Goal: Transaction & Acquisition: Book appointment/travel/reservation

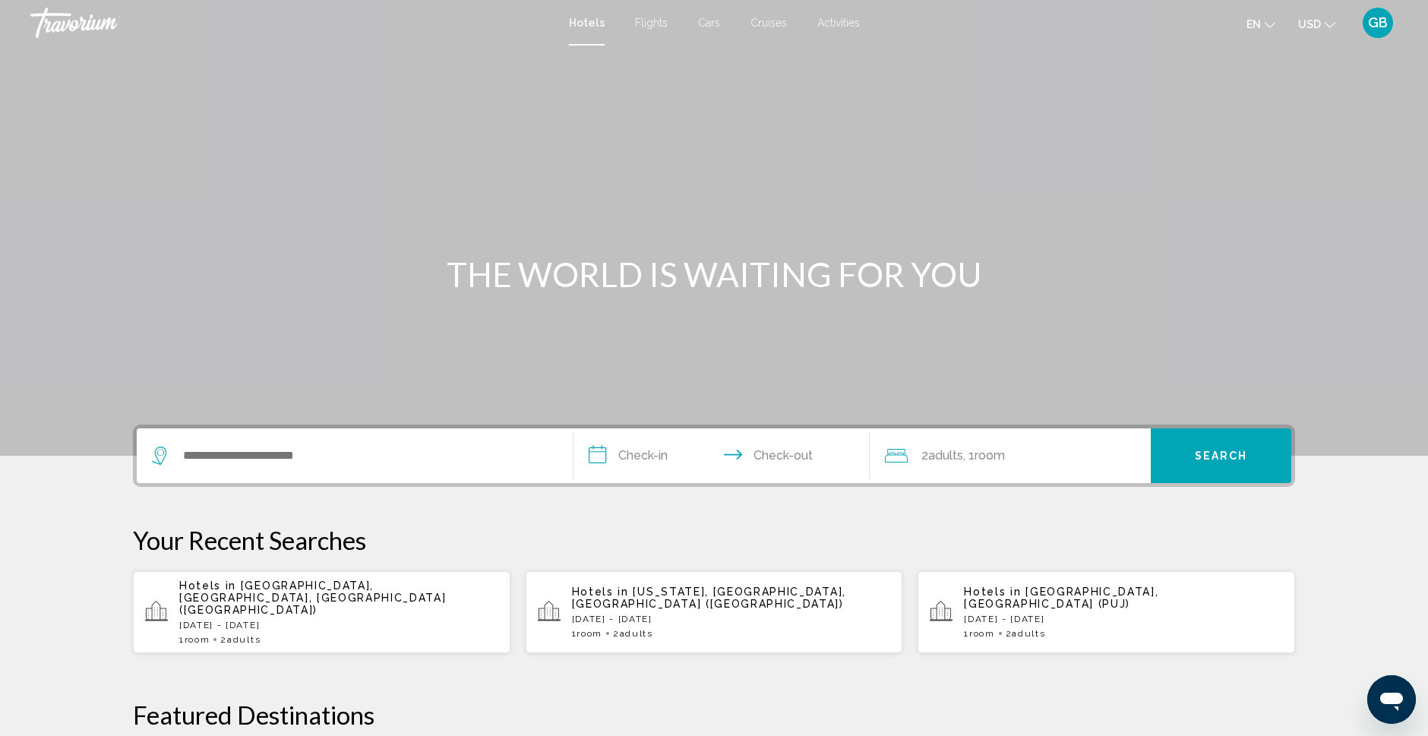
click at [1393, 697] on icon "Open messaging window" at bounding box center [1391, 702] width 23 height 18
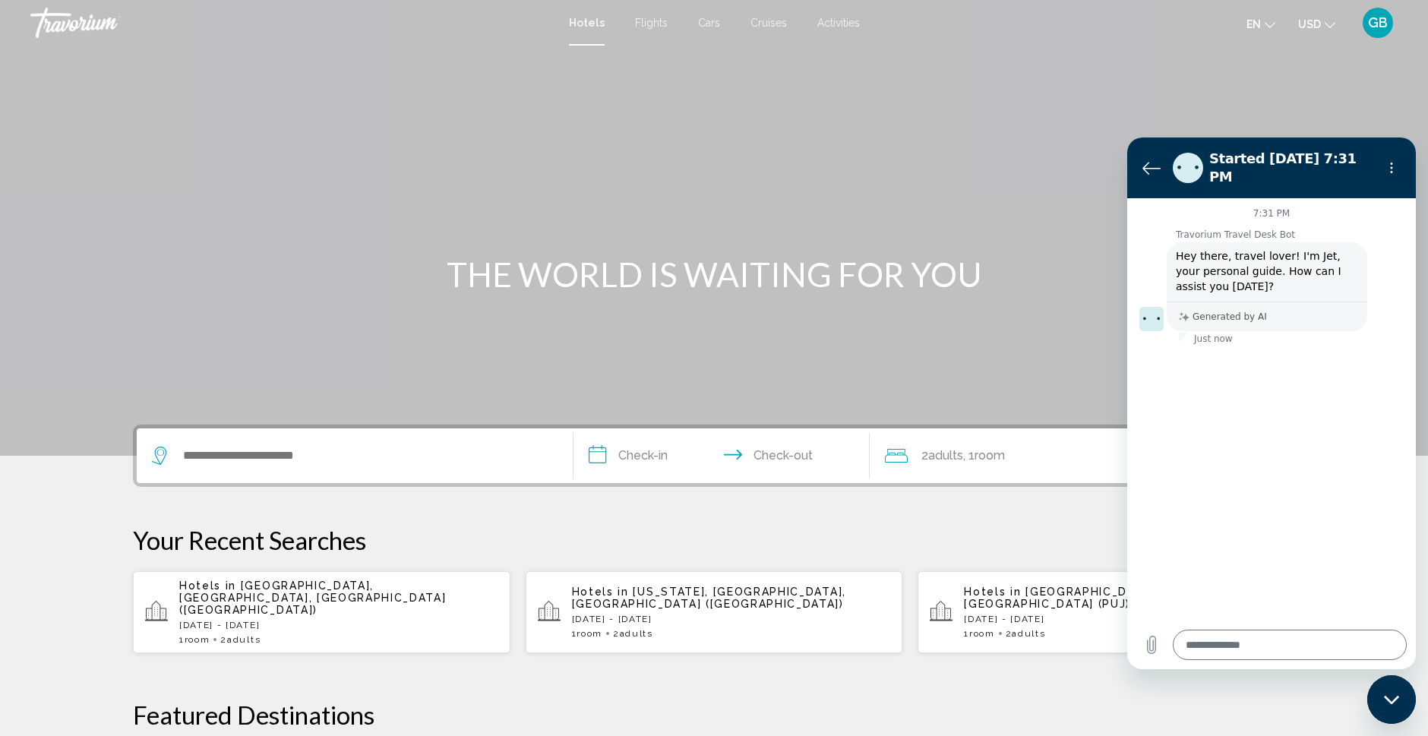
type textarea "*"
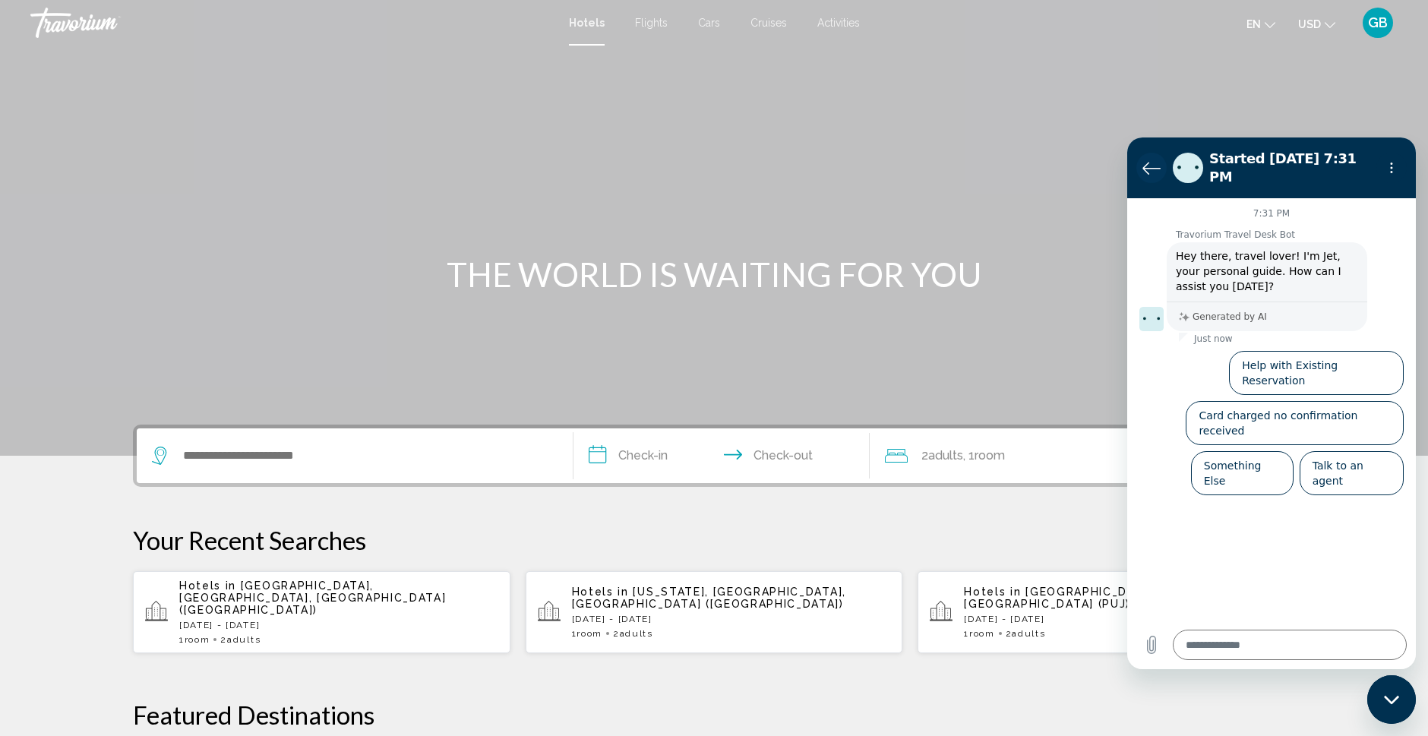
click at [1146, 163] on icon "Back to the conversation list" at bounding box center [1151, 168] width 17 height 11
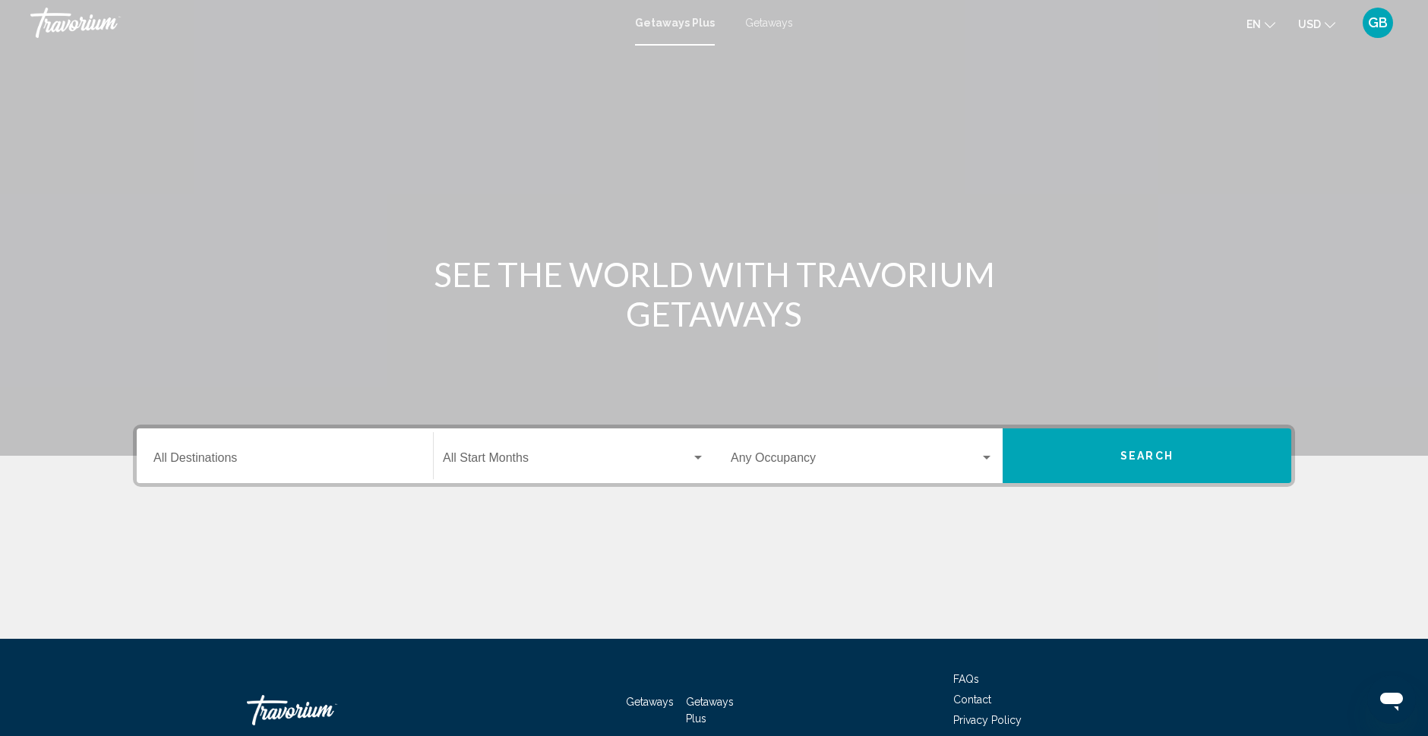
click at [767, 23] on span "Getaways" at bounding box center [769, 23] width 48 height 12
click at [212, 460] on input "Destination All Destinations" at bounding box center [284, 461] width 263 height 14
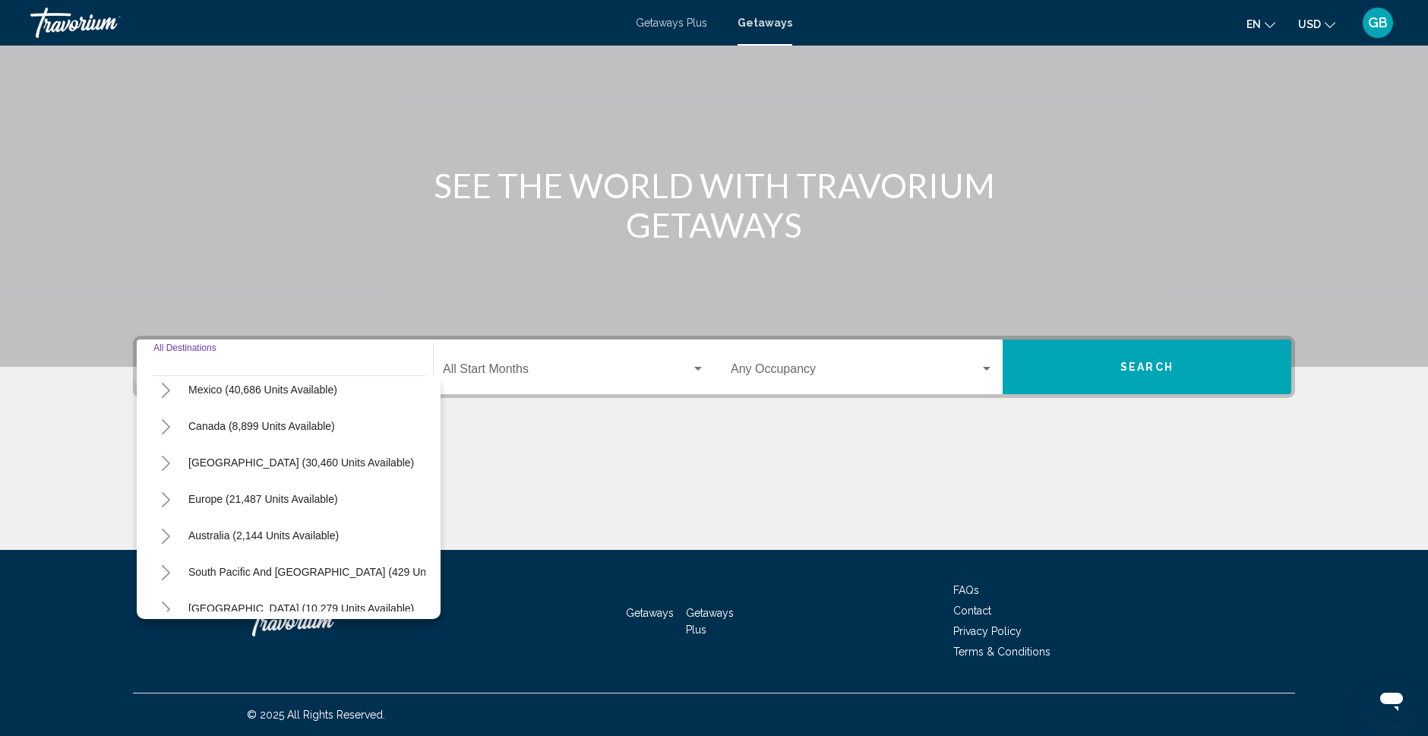
scroll to position [68, 2]
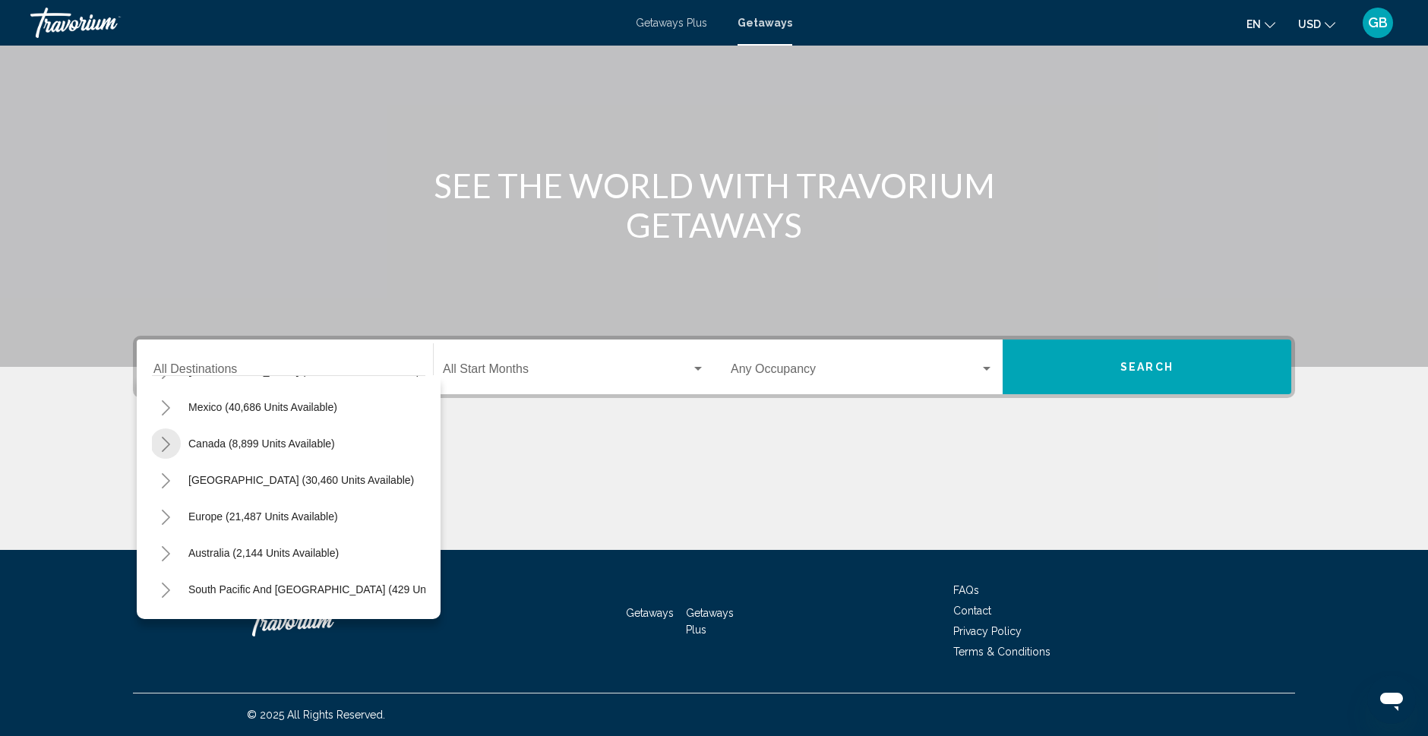
click at [169, 440] on icon "Toggle Canada (8,899 units available)" at bounding box center [165, 444] width 11 height 15
click at [166, 513] on icon "Toggle Caribbean & Atlantic Islands (30,460 units available)" at bounding box center [165, 514] width 11 height 15
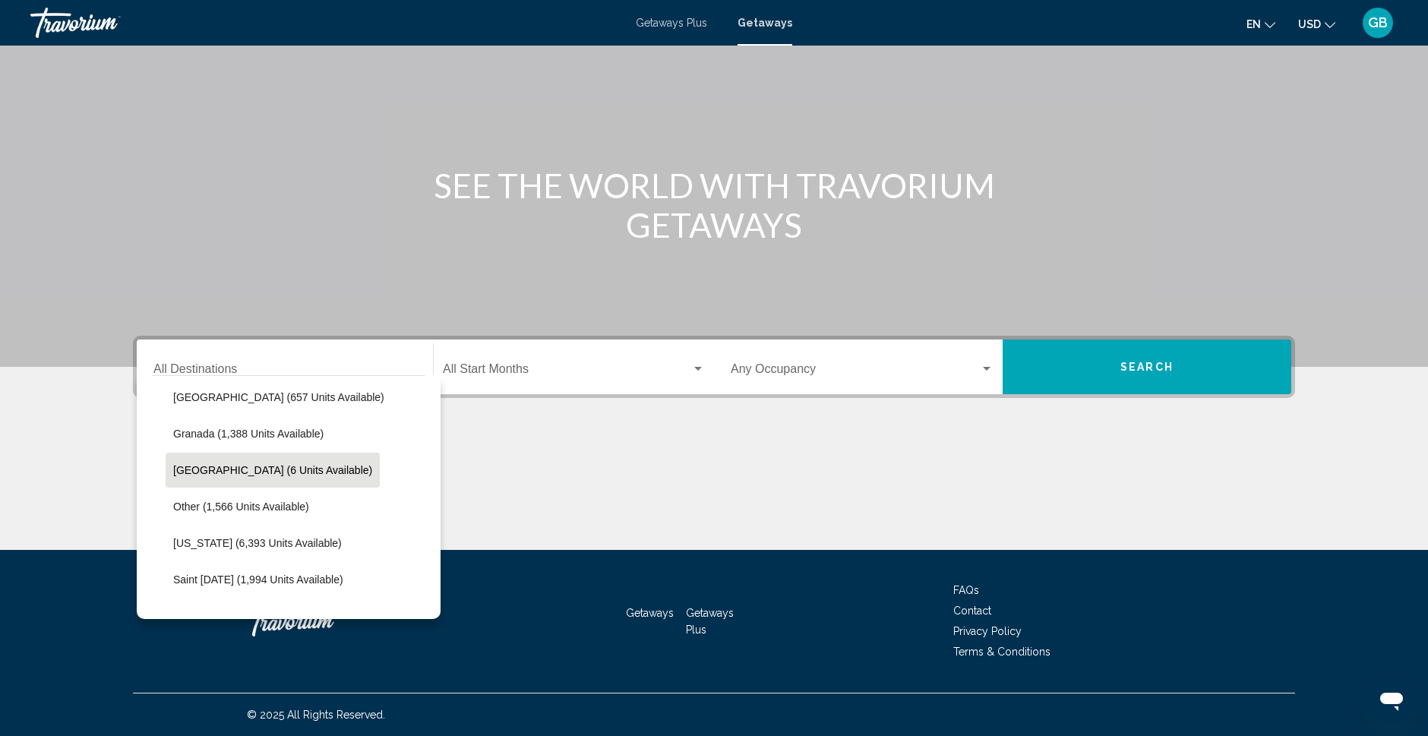
scroll to position [412, 2]
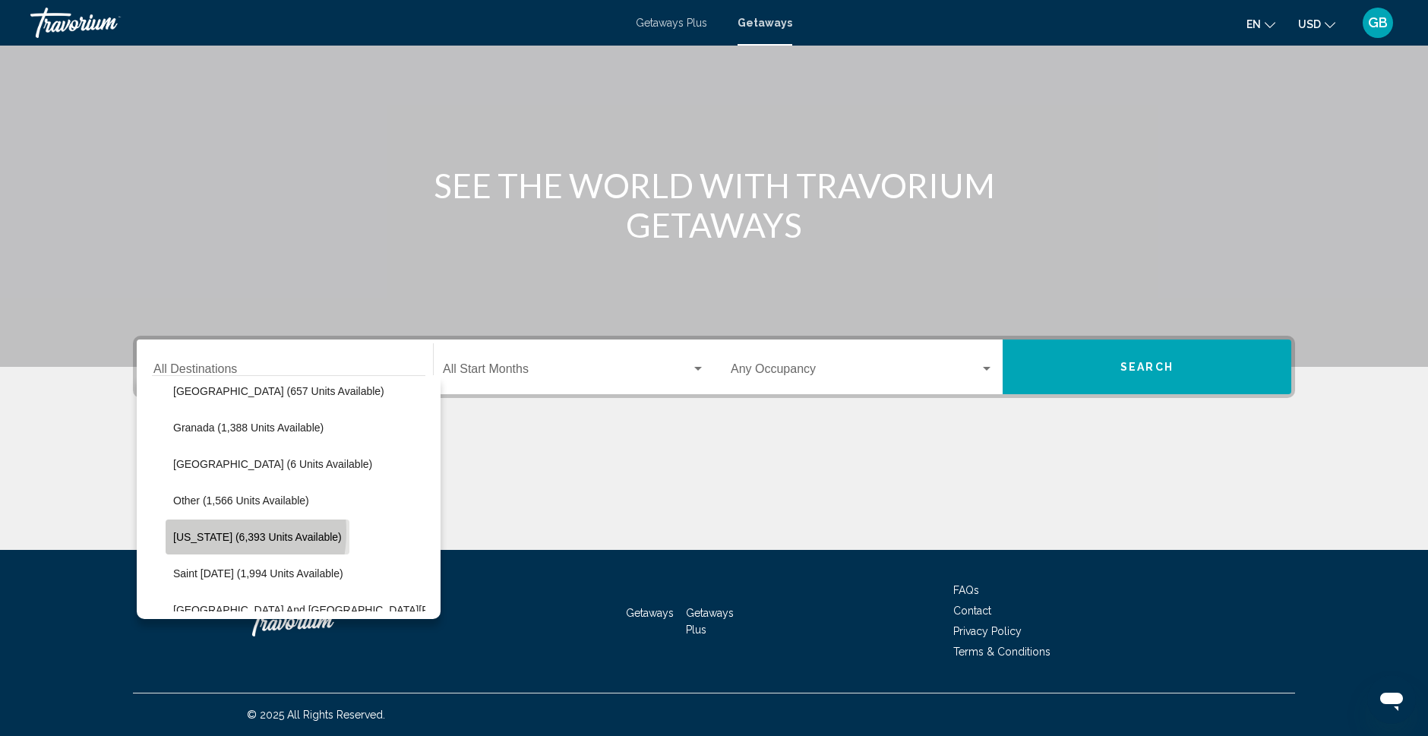
click at [201, 532] on span "Puerto Rico (6,393 units available)" at bounding box center [257, 537] width 169 height 12
type input "**********"
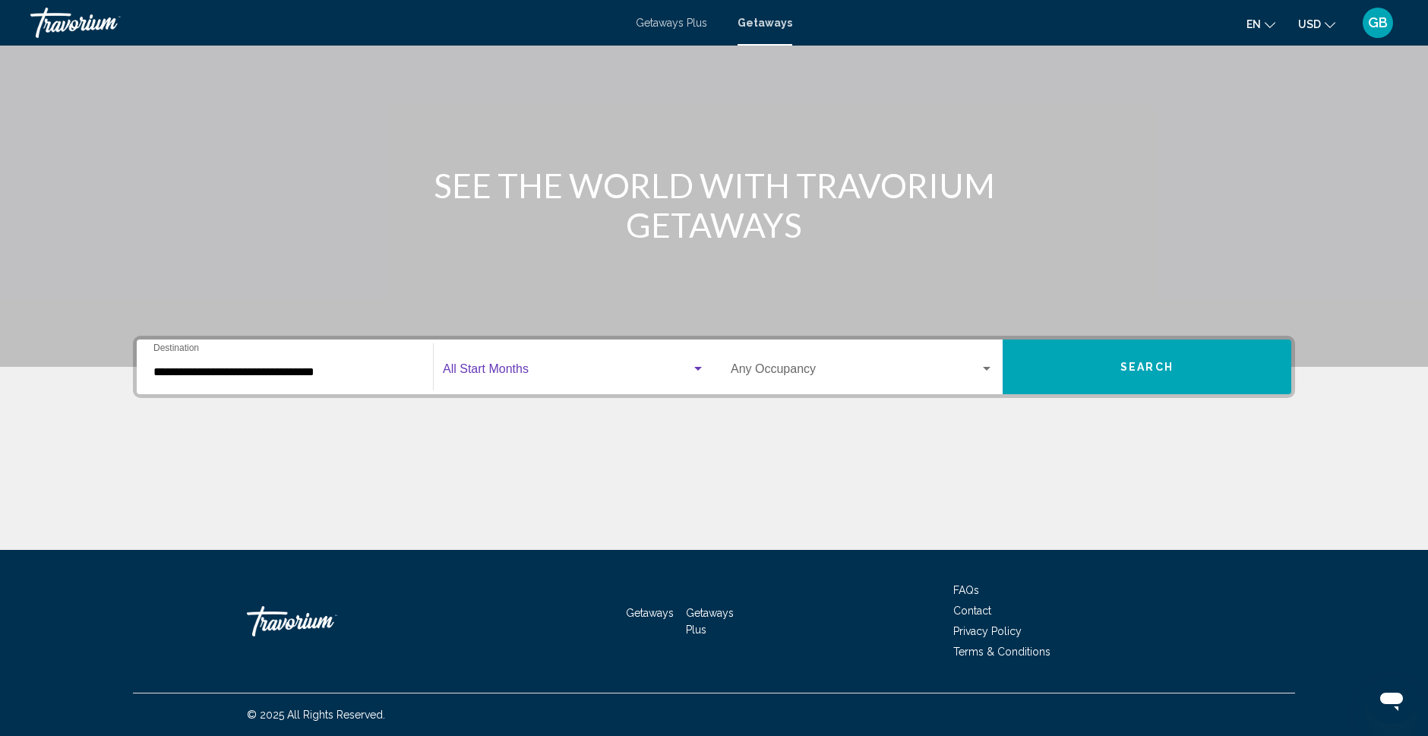
click at [516, 365] on span "Search widget" at bounding box center [567, 372] width 248 height 14
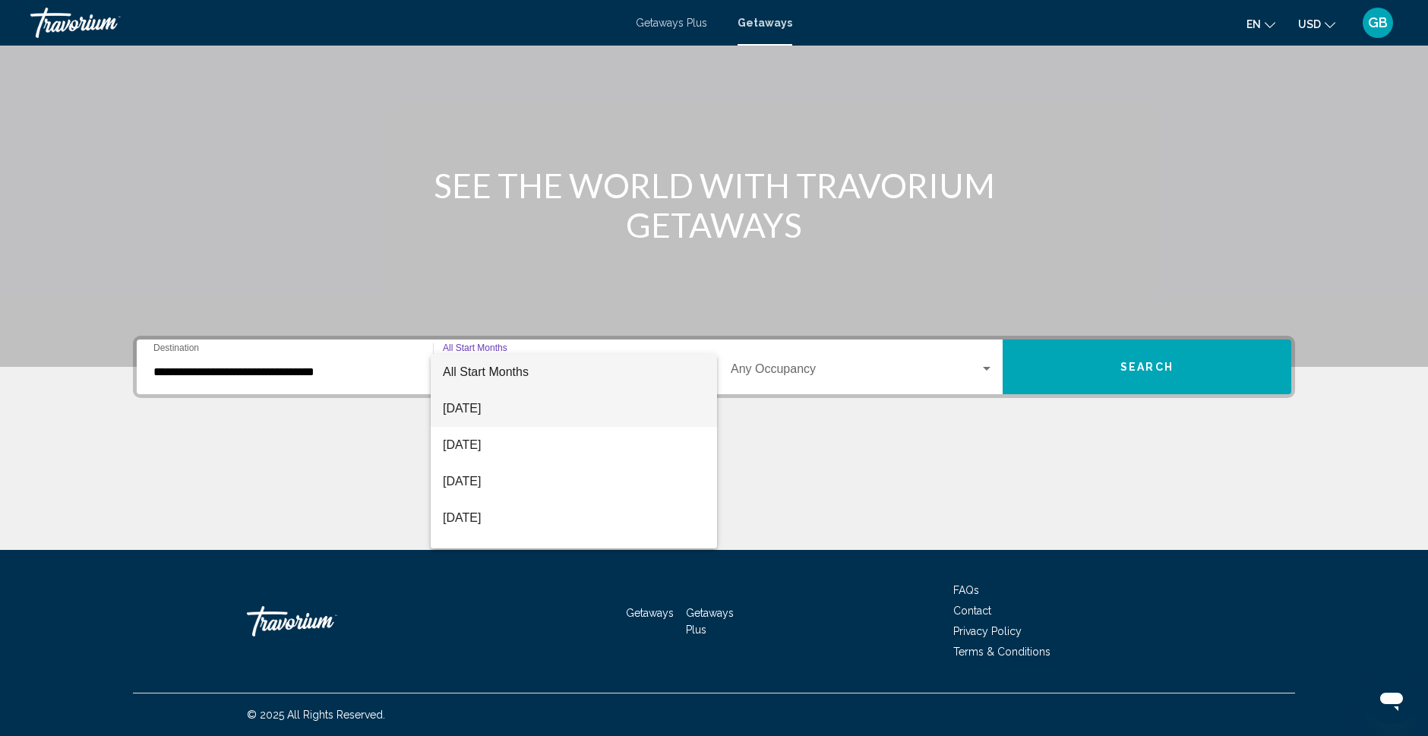
click at [467, 408] on span "September 2025" at bounding box center [574, 408] width 262 height 36
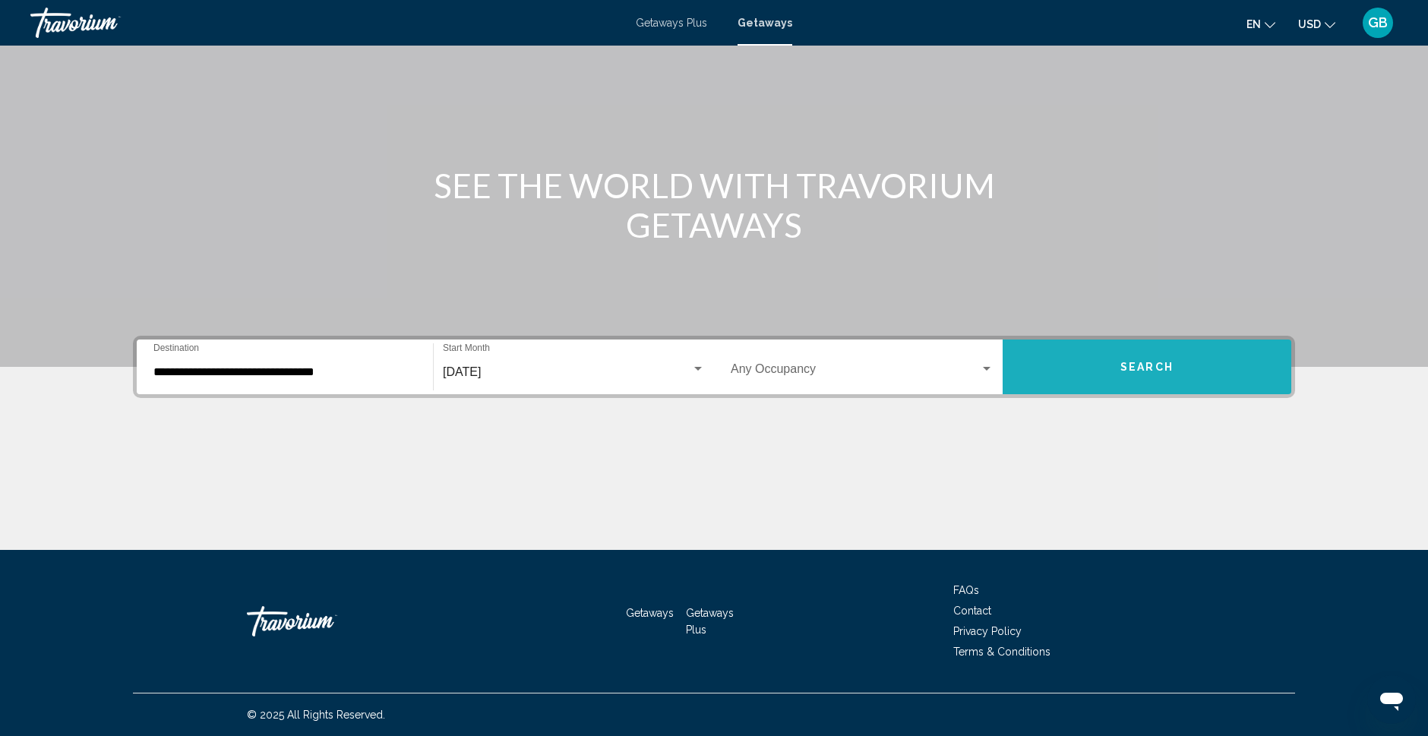
click at [1140, 368] on span "Search" at bounding box center [1146, 368] width 53 height 12
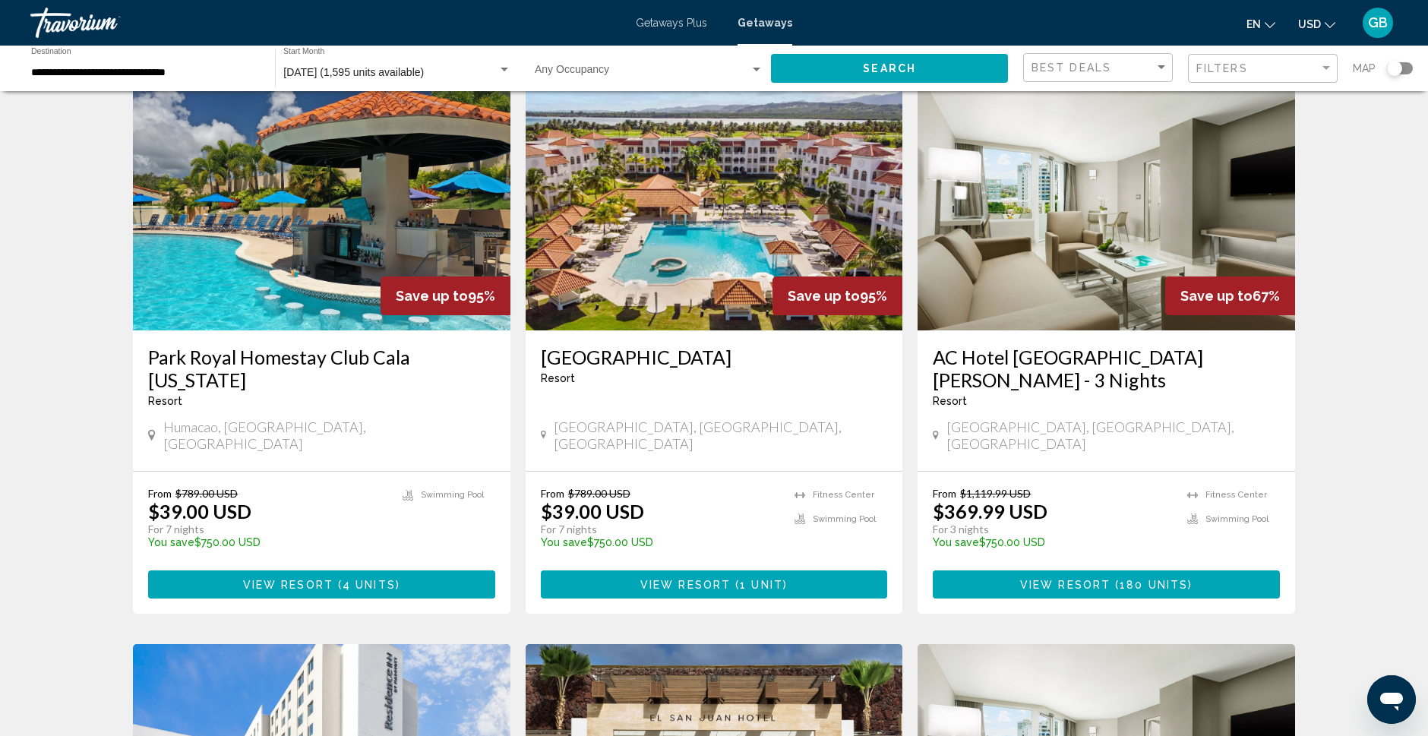
scroll to position [67, 0]
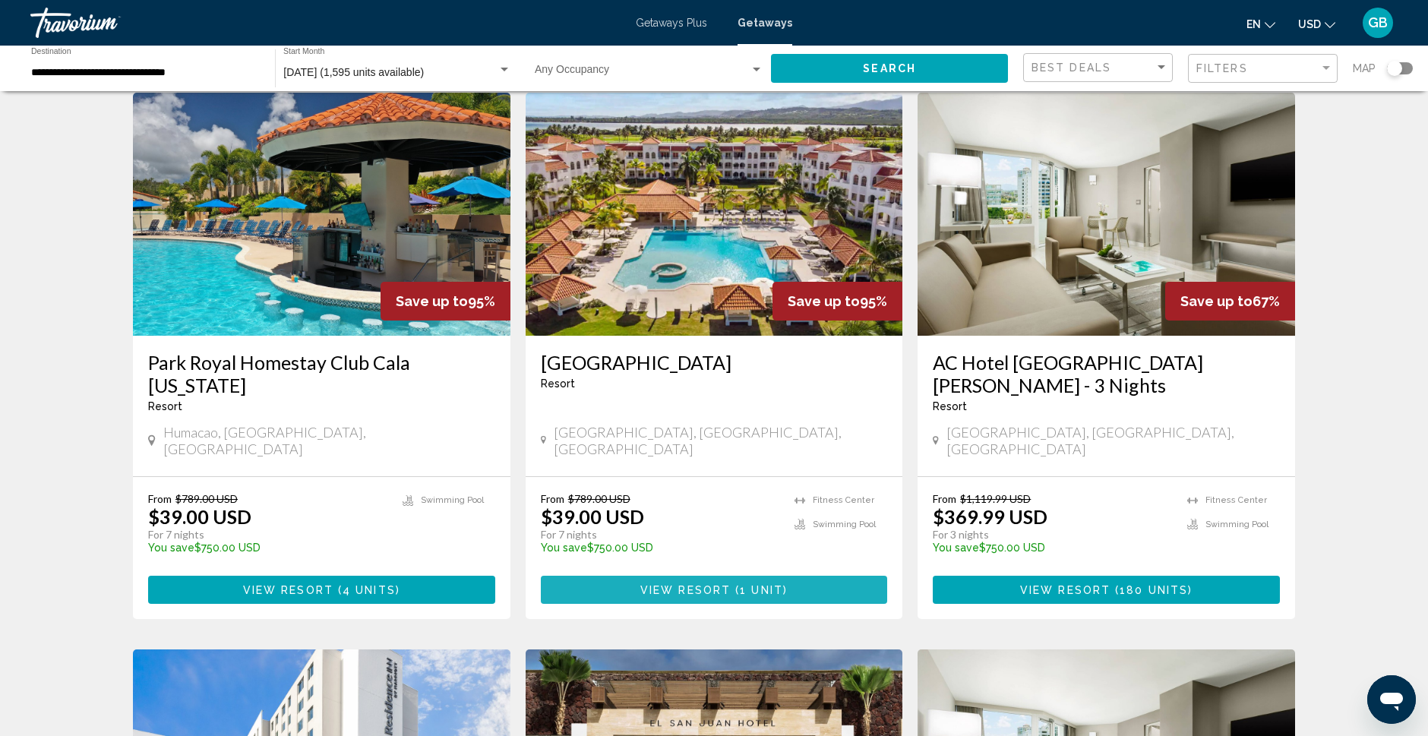
click at [701, 584] on span "View Resort" at bounding box center [685, 590] width 90 height 12
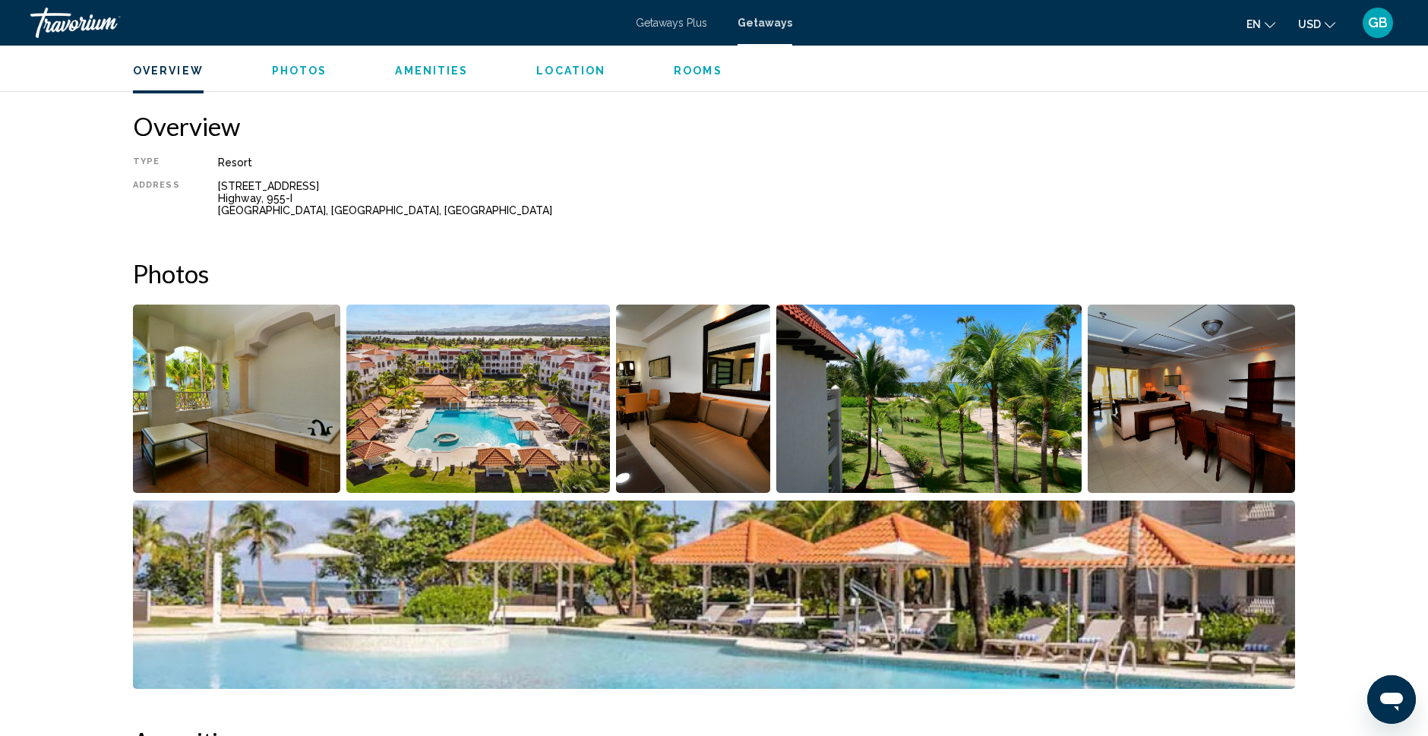
scroll to position [466, 0]
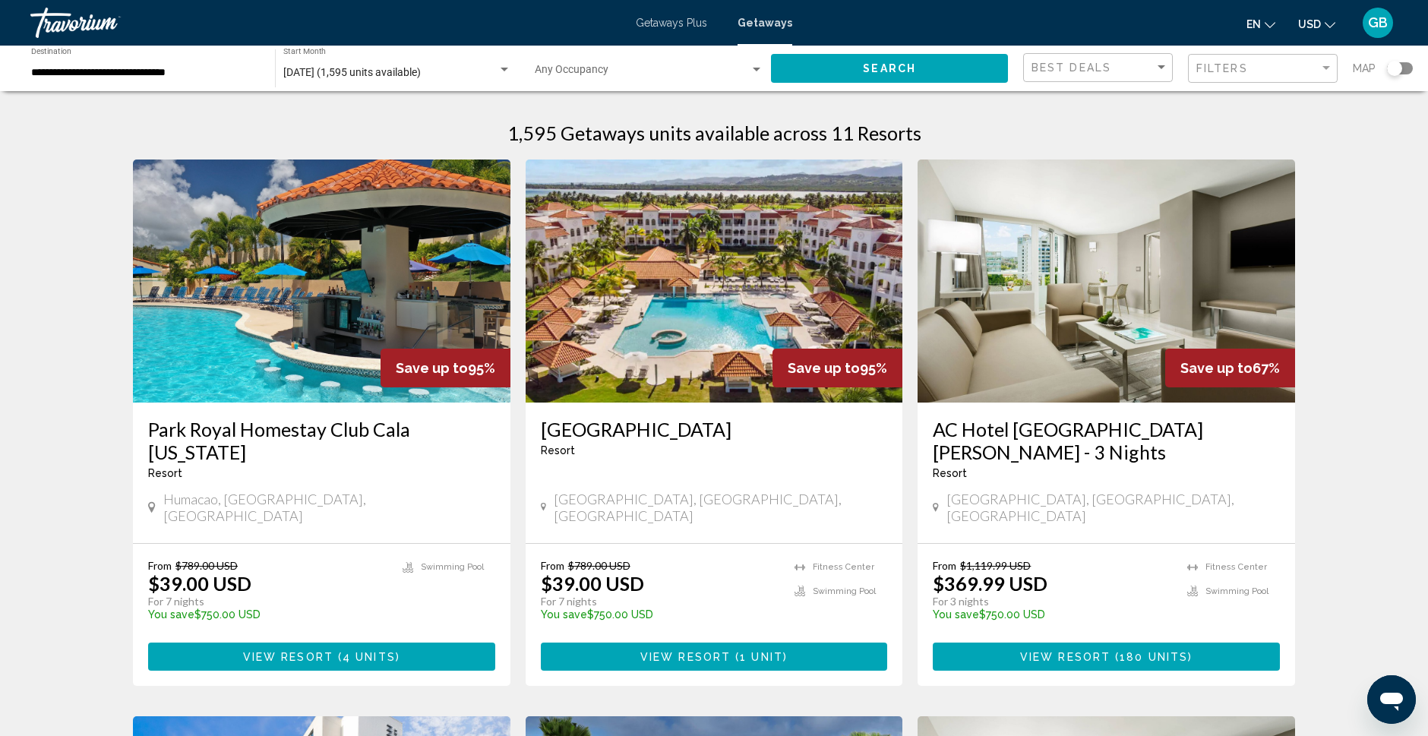
click at [704, 258] on img "Main content" at bounding box center [714, 280] width 377 height 243
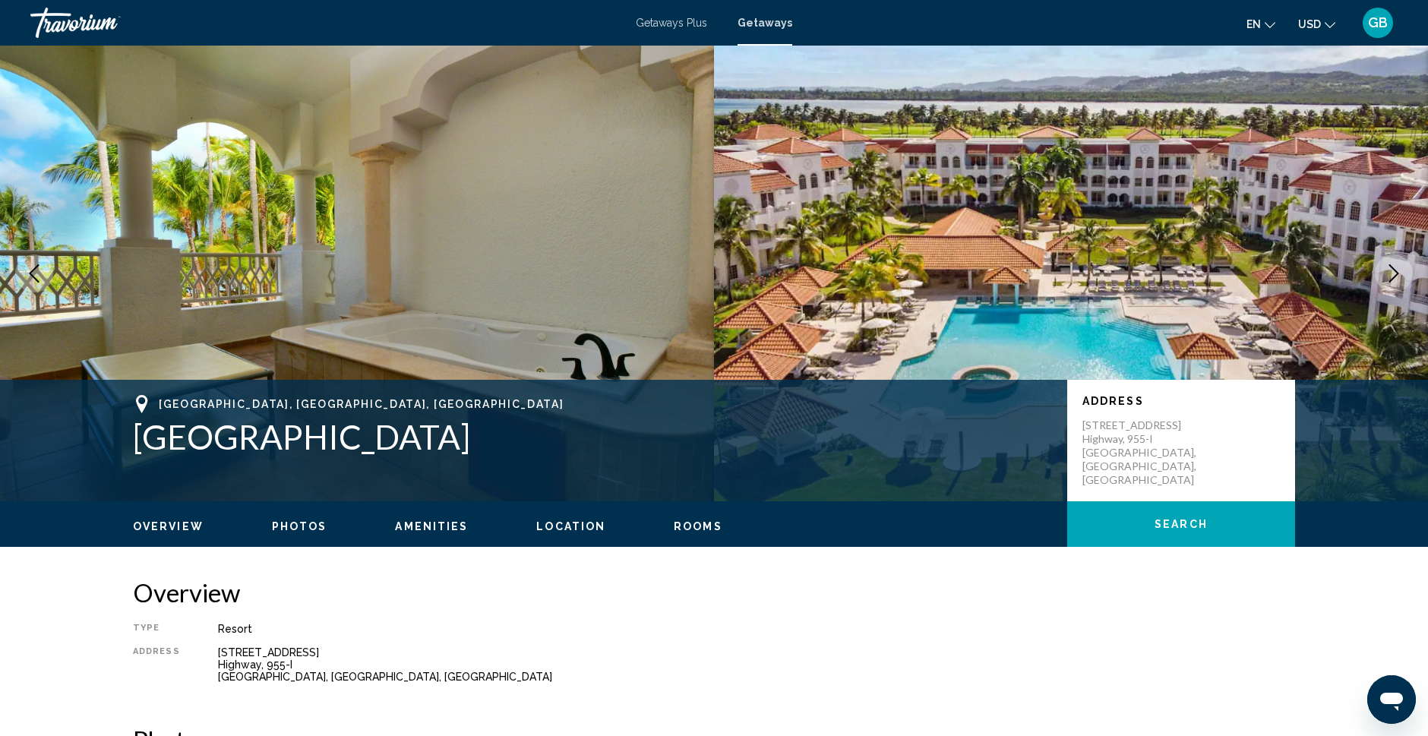
click at [295, 527] on span "Photos" at bounding box center [299, 526] width 55 height 12
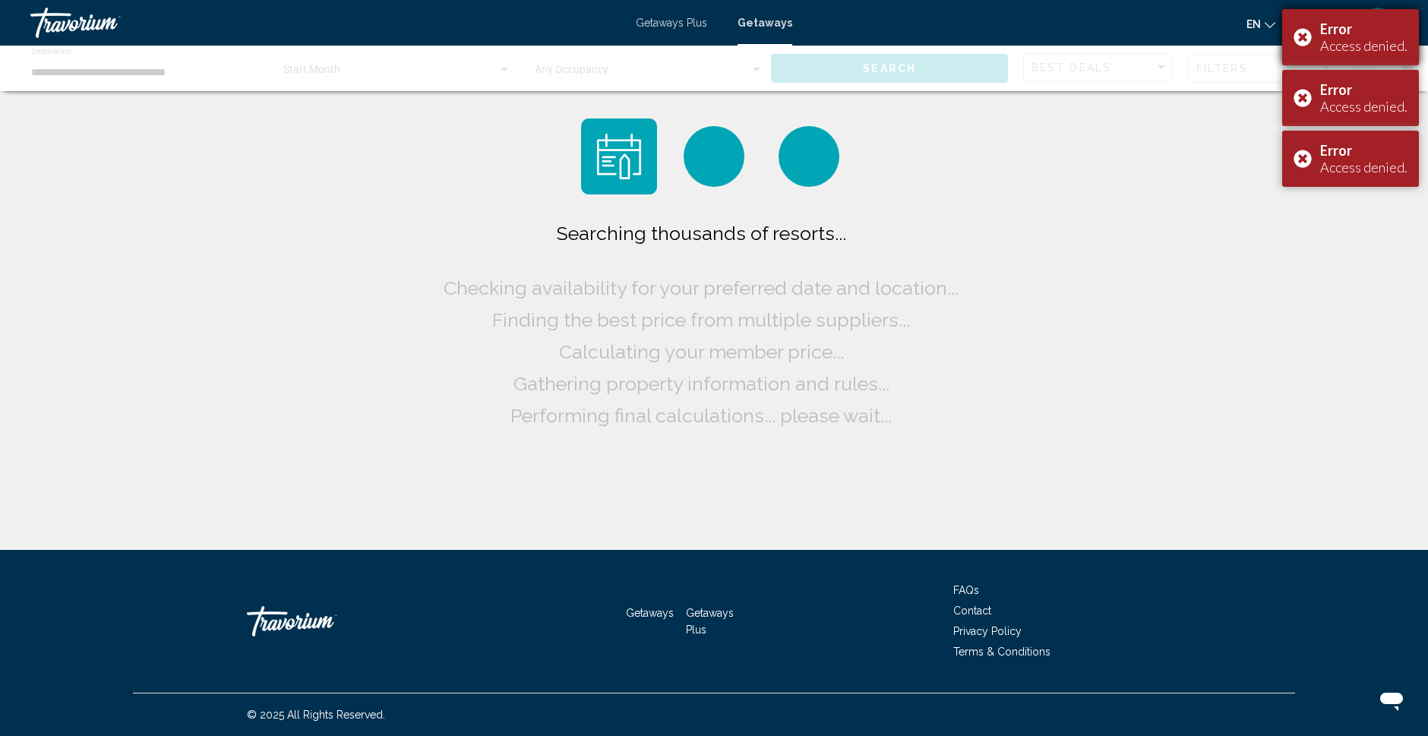
click at [1307, 30] on div "Error Access denied." at bounding box center [1350, 37] width 137 height 56
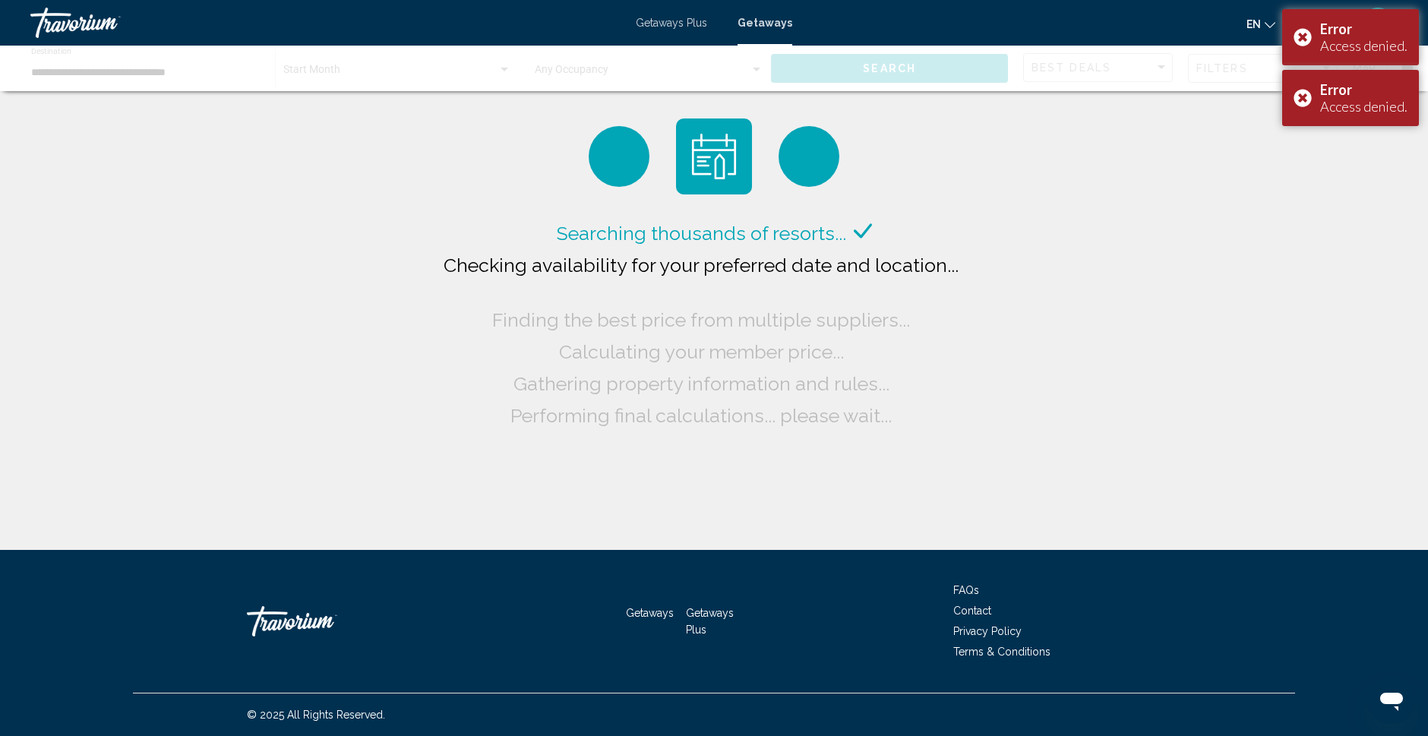
click at [1307, 30] on div "Error Access denied." at bounding box center [1350, 37] width 137 height 56
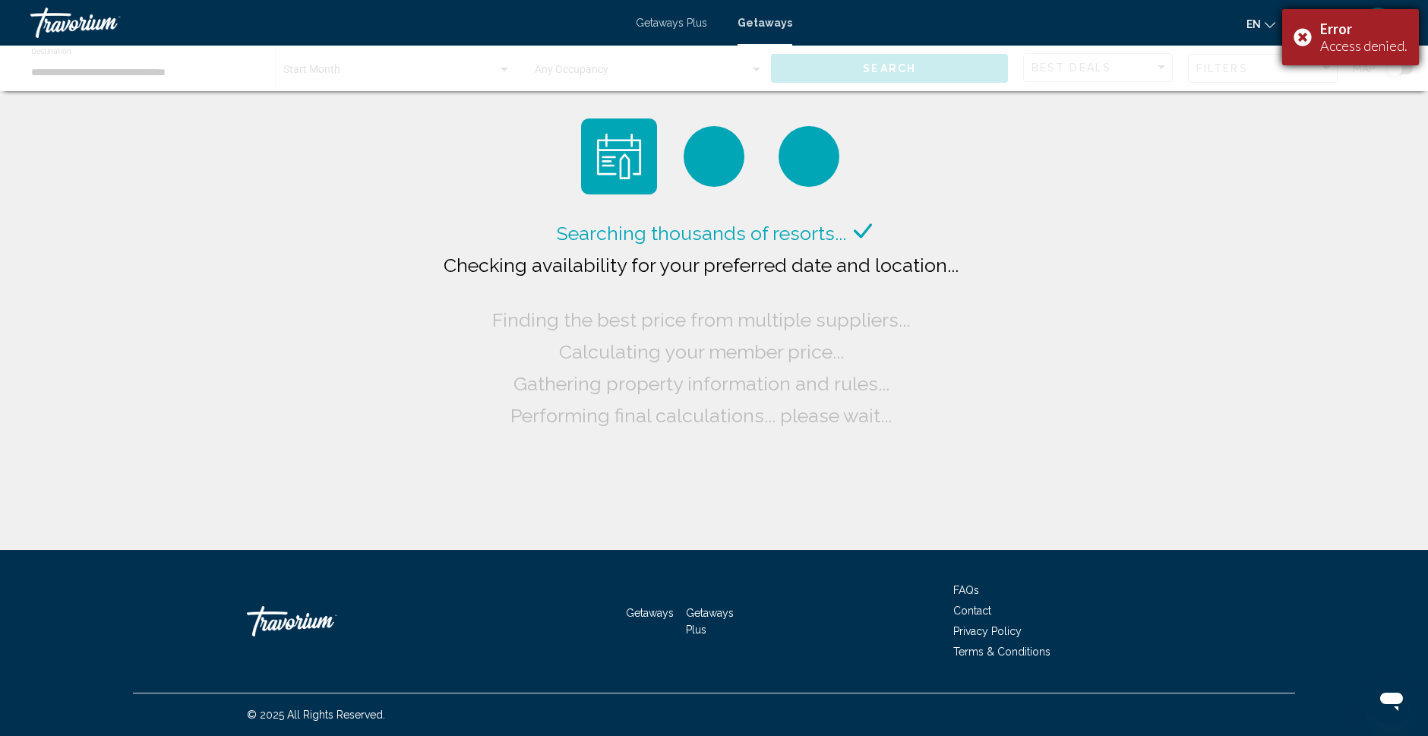
click at [1303, 39] on div "Error Access denied." at bounding box center [1350, 37] width 137 height 56
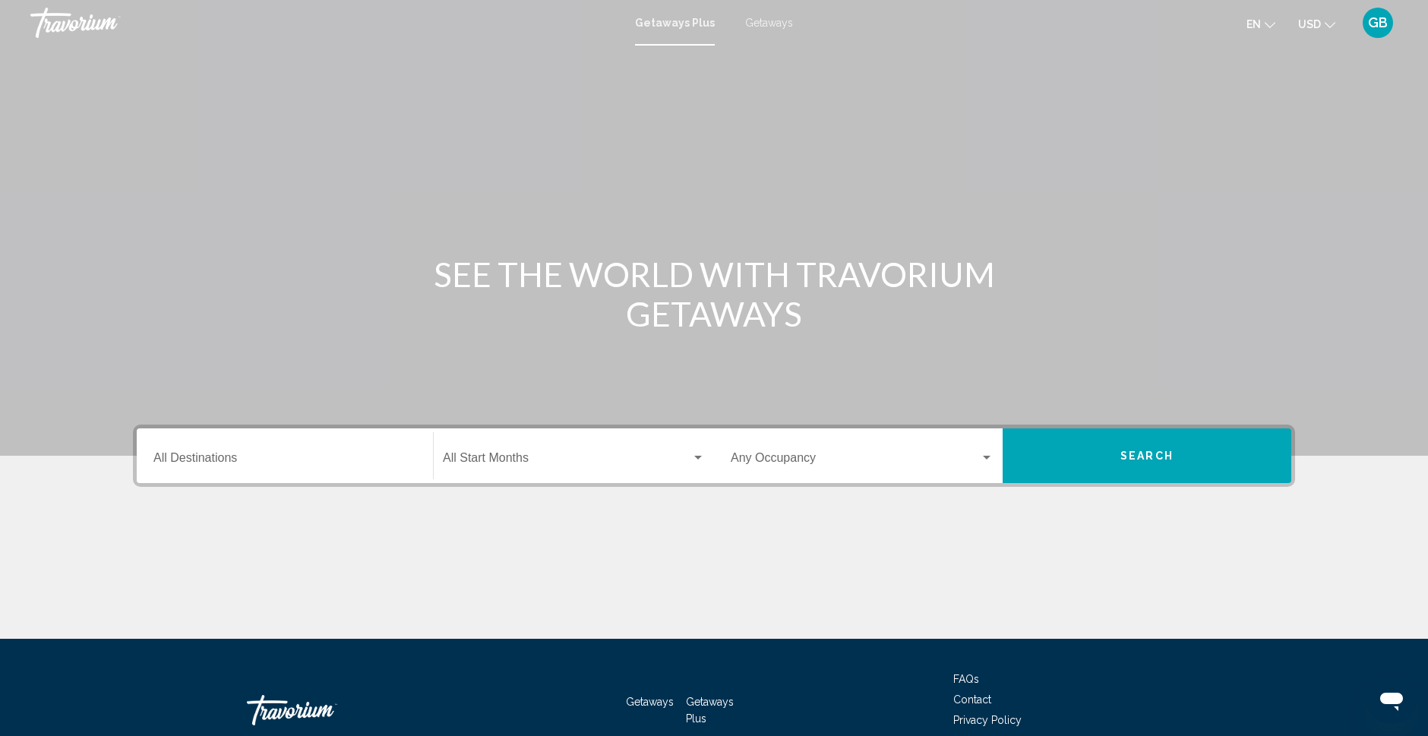
click at [210, 454] on input "Destination All Destinations" at bounding box center [284, 461] width 263 height 14
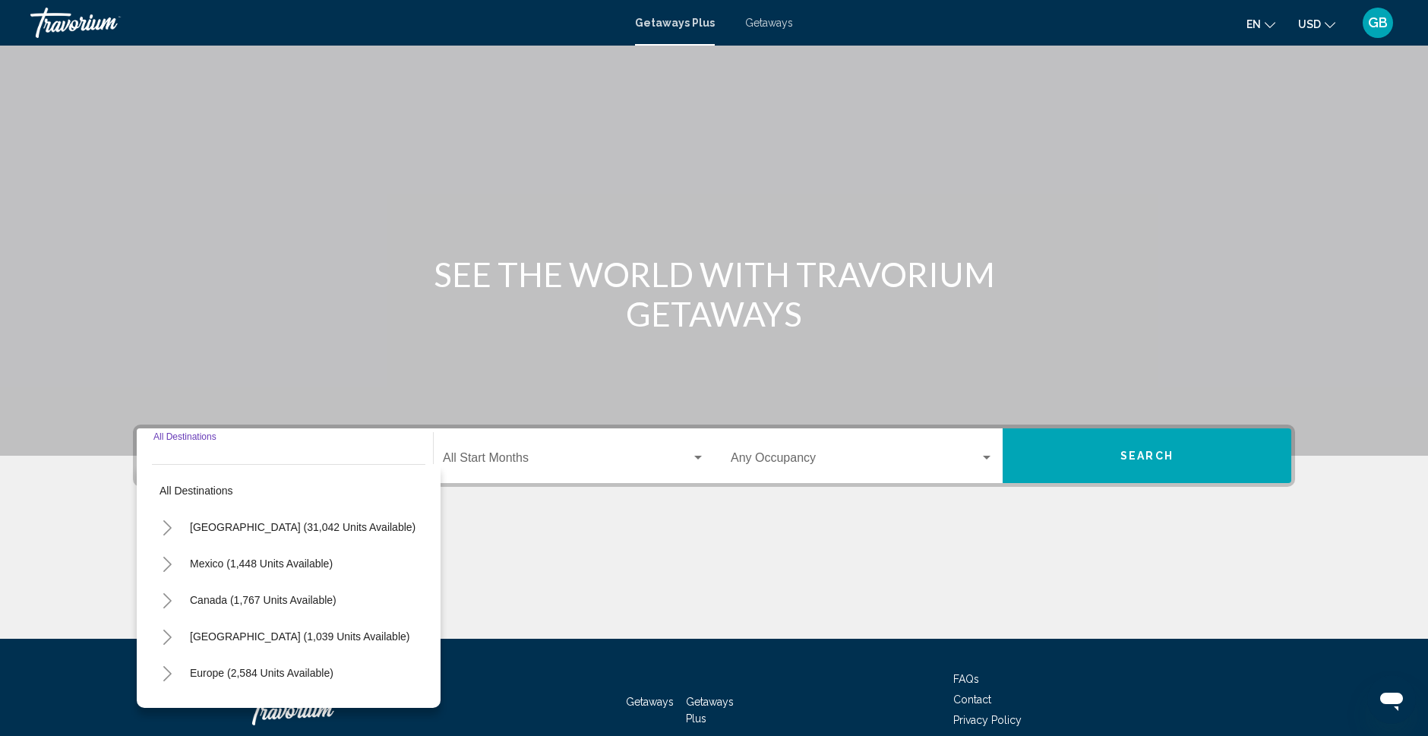
scroll to position [89, 0]
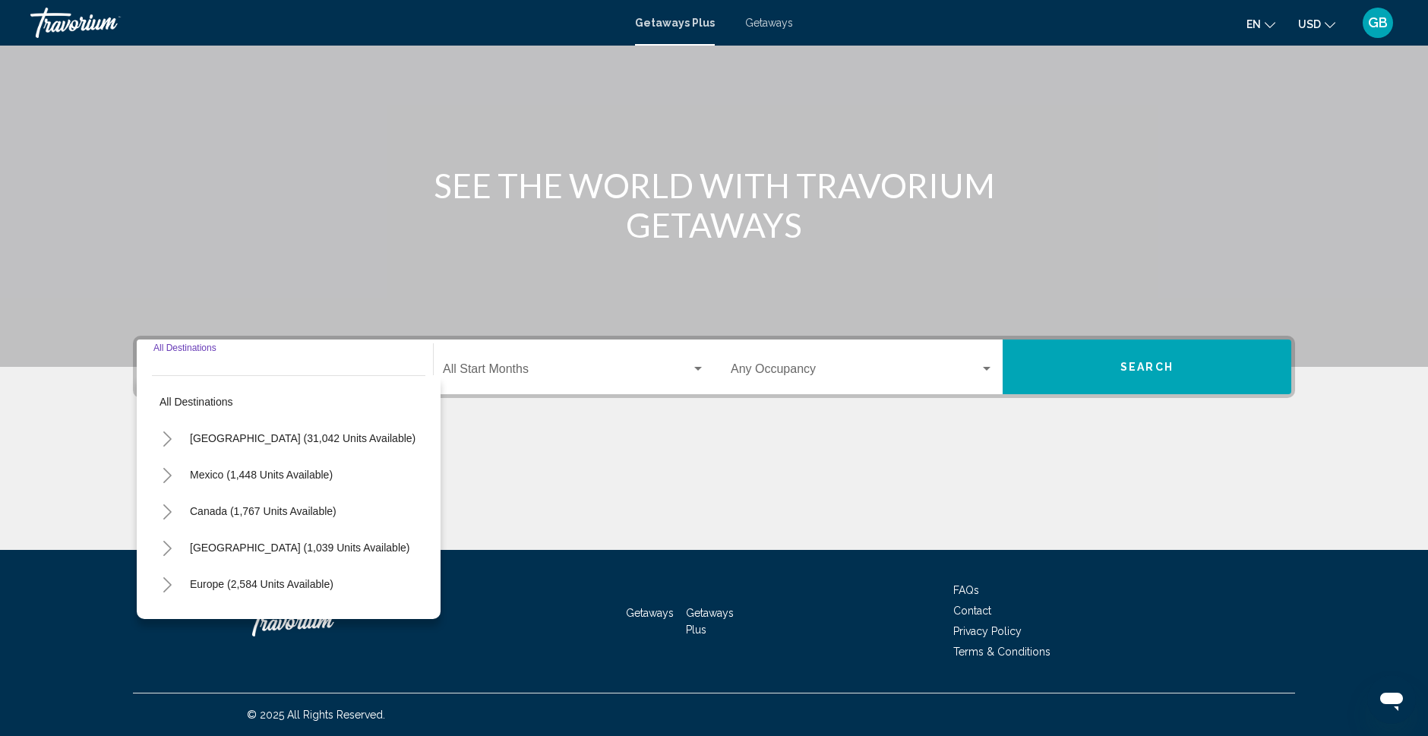
click at [169, 545] on icon "Toggle Caribbean & Atlantic Islands (1,039 units available)" at bounding box center [167, 548] width 11 height 15
click at [753, 26] on span "Getaways" at bounding box center [769, 23] width 48 height 12
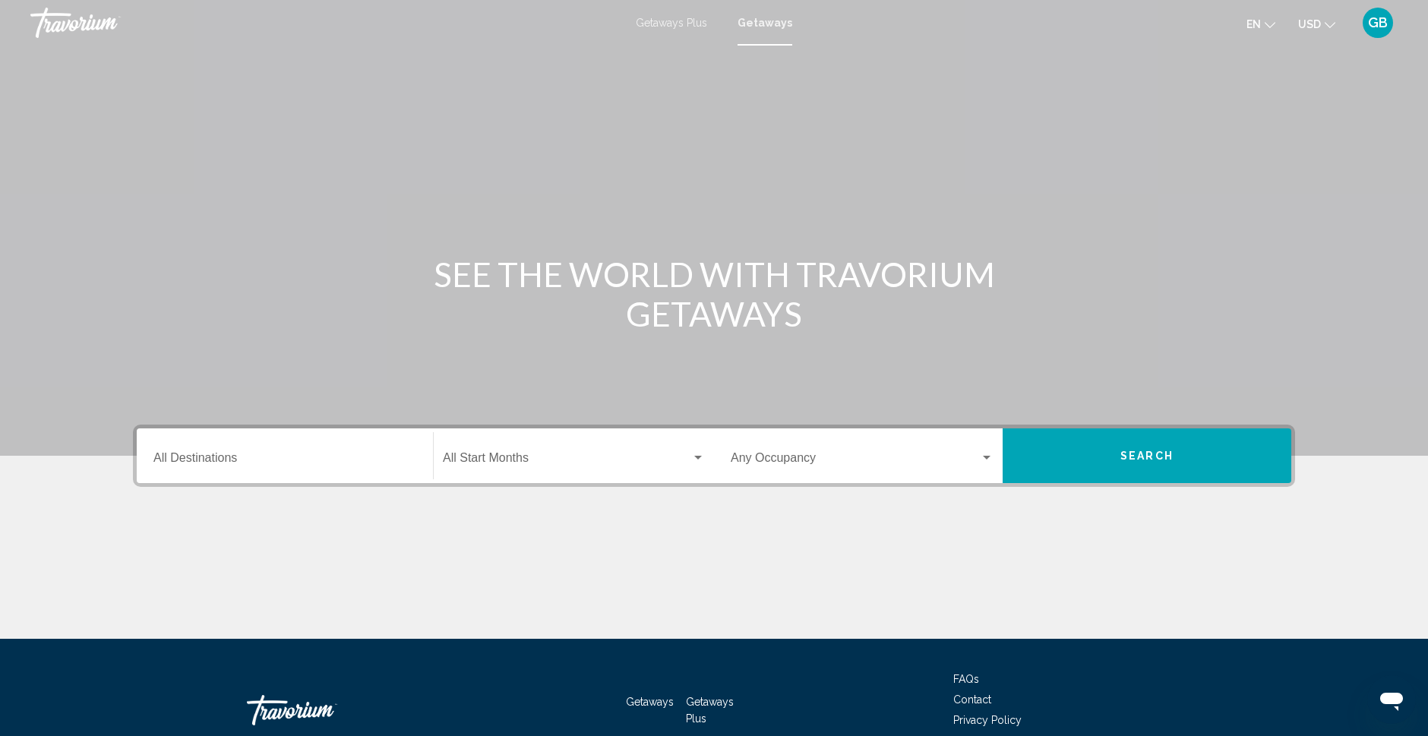
click at [174, 463] on input "Destination All Destinations" at bounding box center [284, 461] width 263 height 14
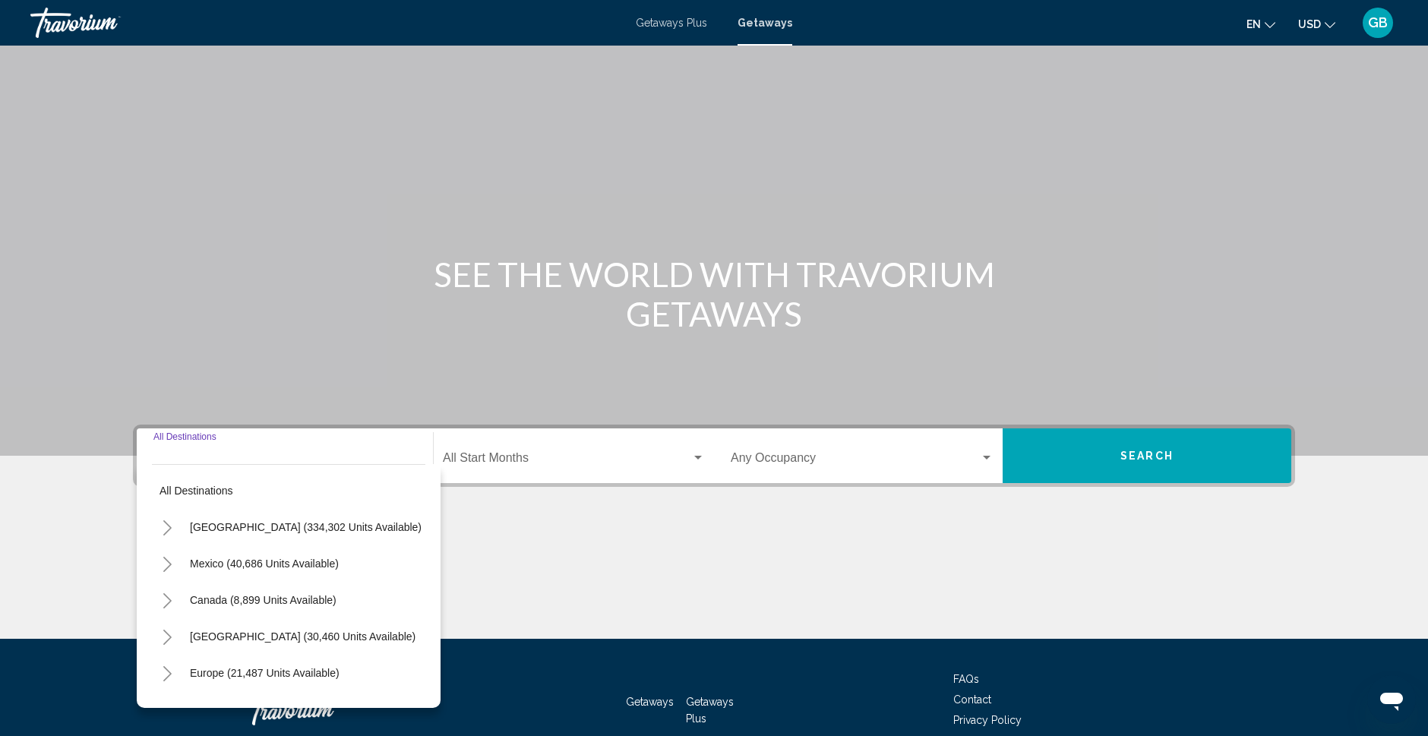
scroll to position [89, 0]
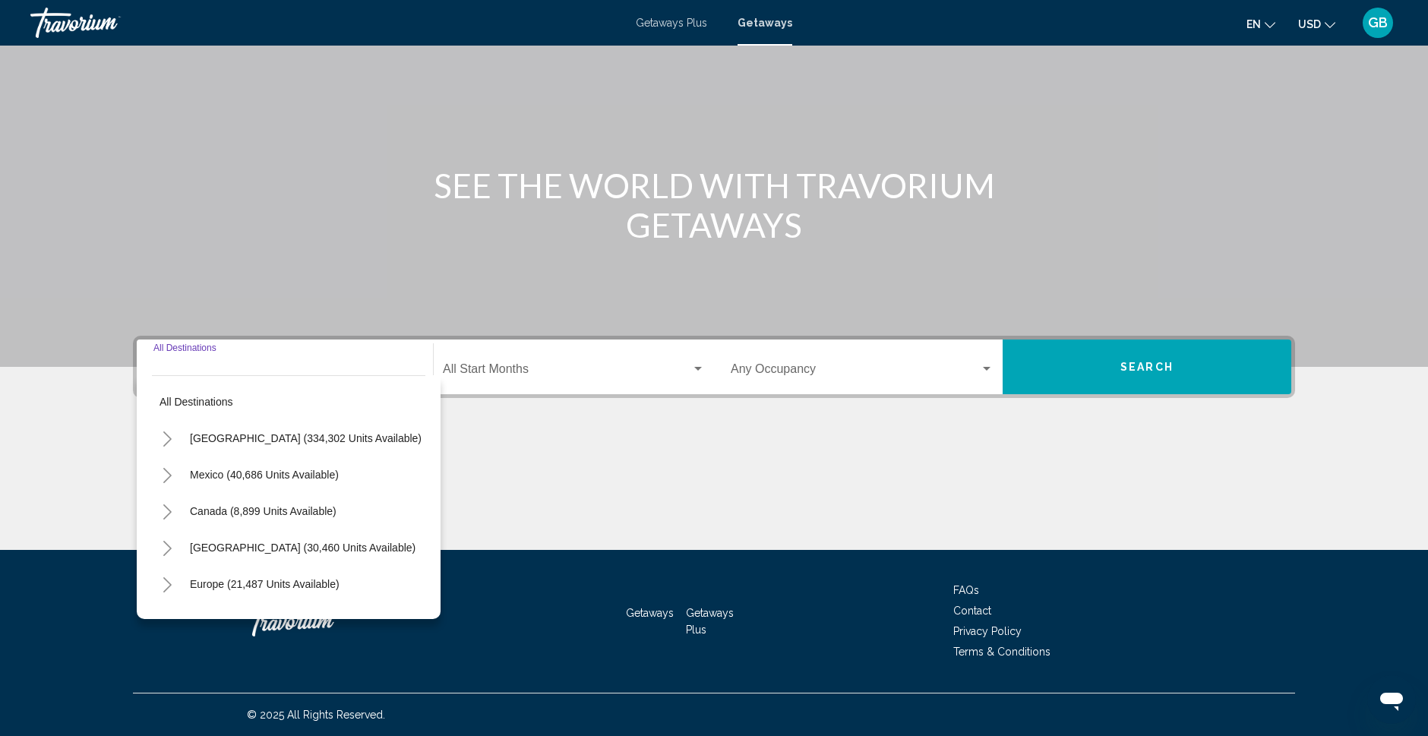
click at [169, 547] on icon "Toggle Caribbean & Atlantic Islands (30,460 units available)" at bounding box center [167, 548] width 11 height 15
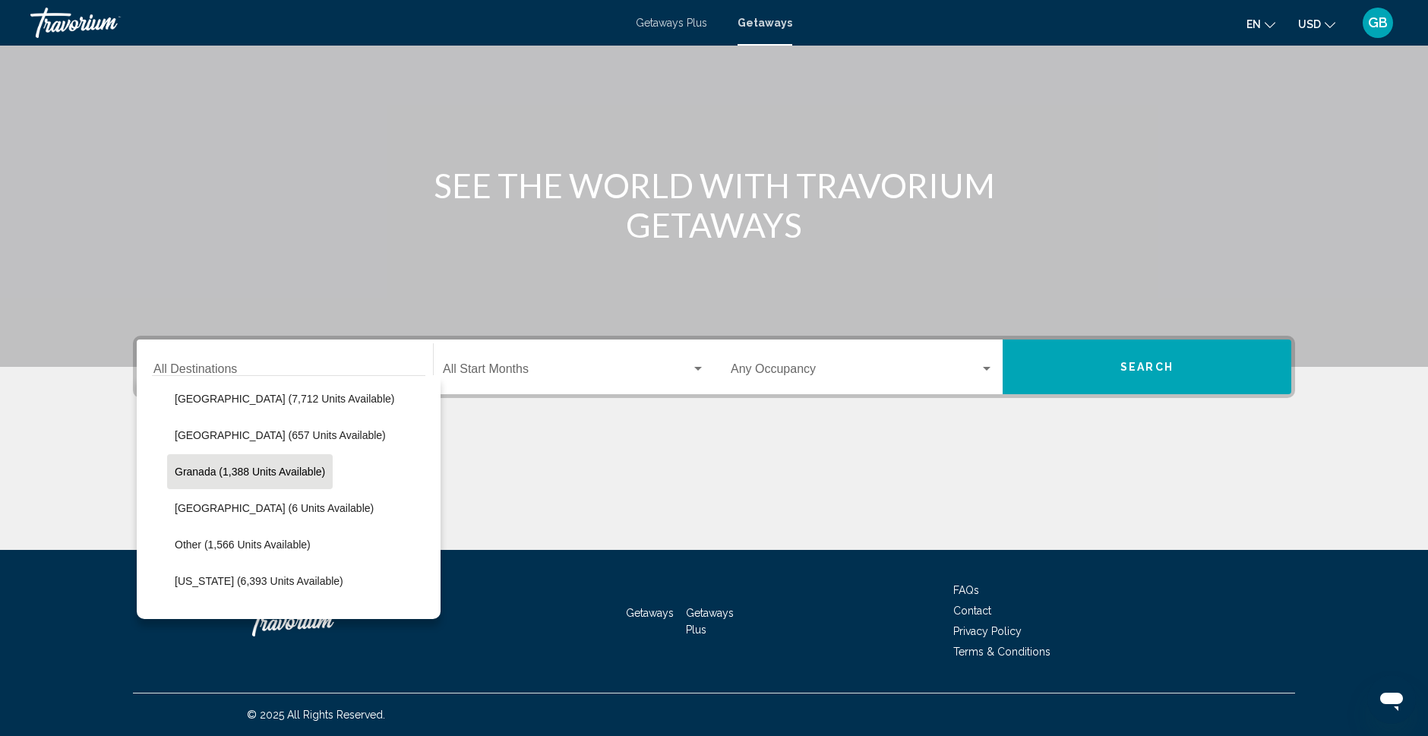
scroll to position [317, 1]
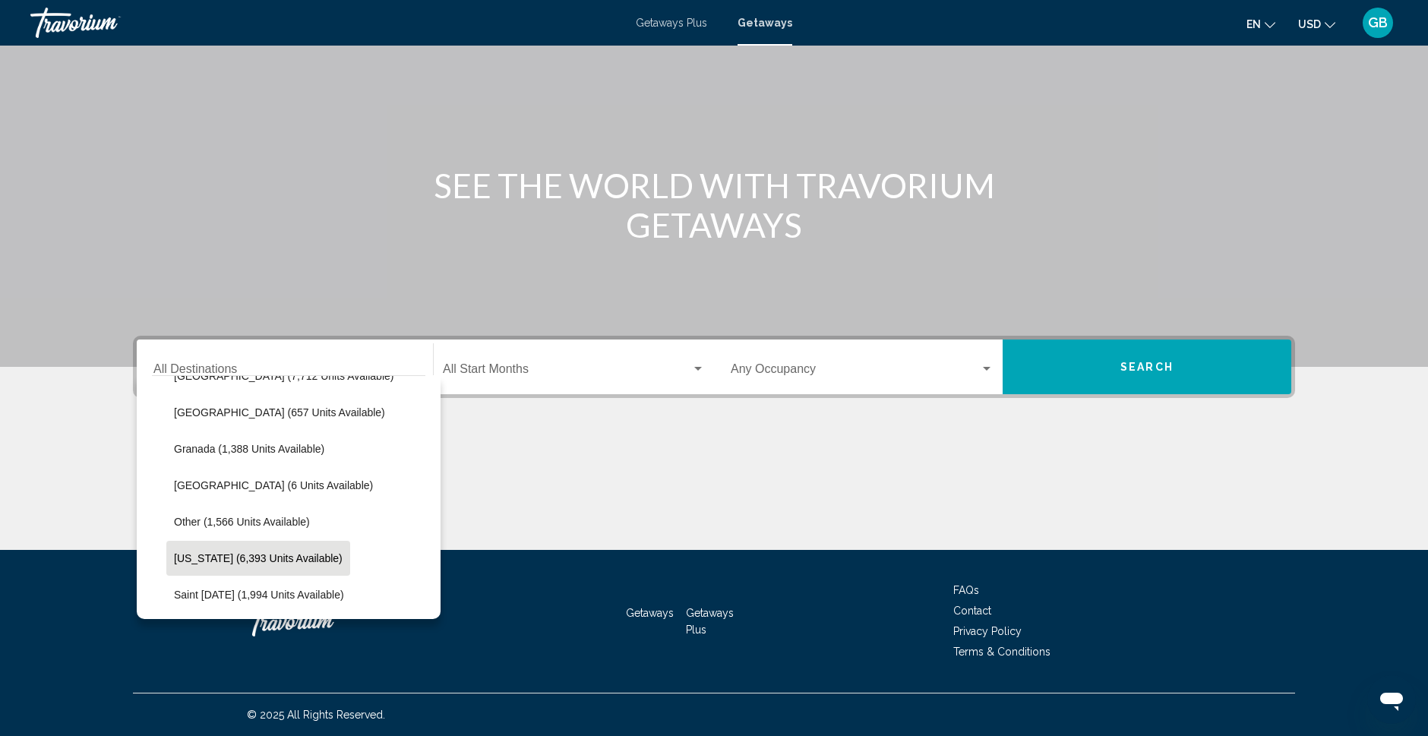
click at [201, 555] on span "Puerto Rico (6,393 units available)" at bounding box center [258, 558] width 169 height 12
type input "**********"
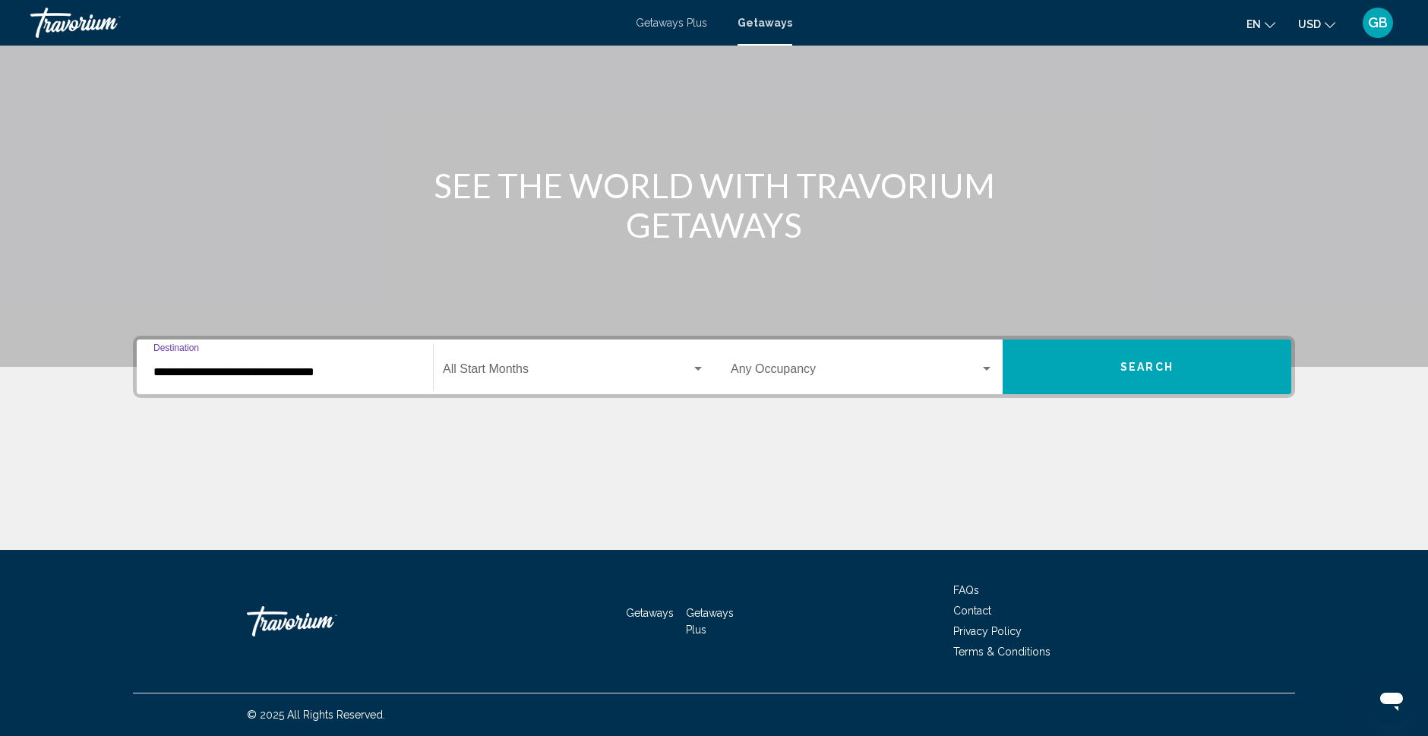
click at [483, 372] on span "Search widget" at bounding box center [567, 372] width 248 height 14
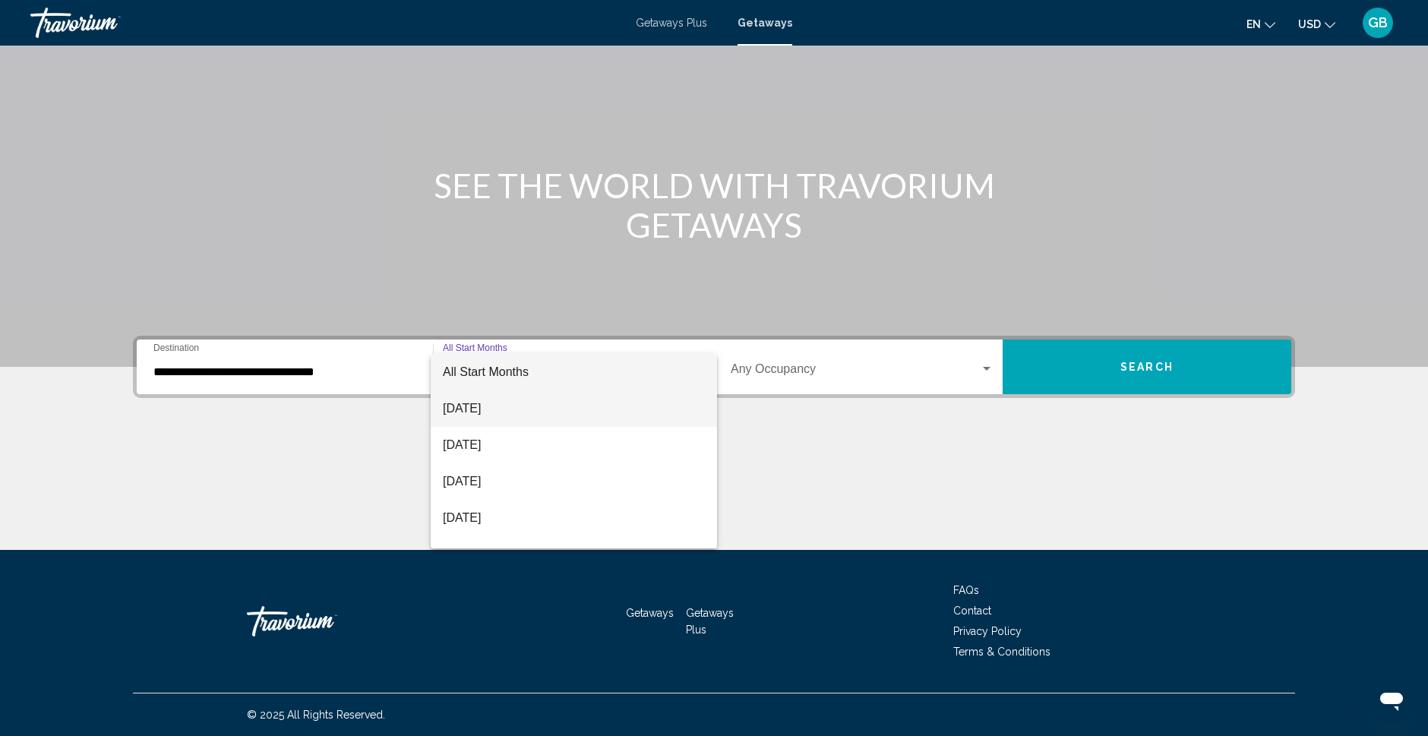
click at [484, 412] on span "September 2025" at bounding box center [574, 408] width 262 height 36
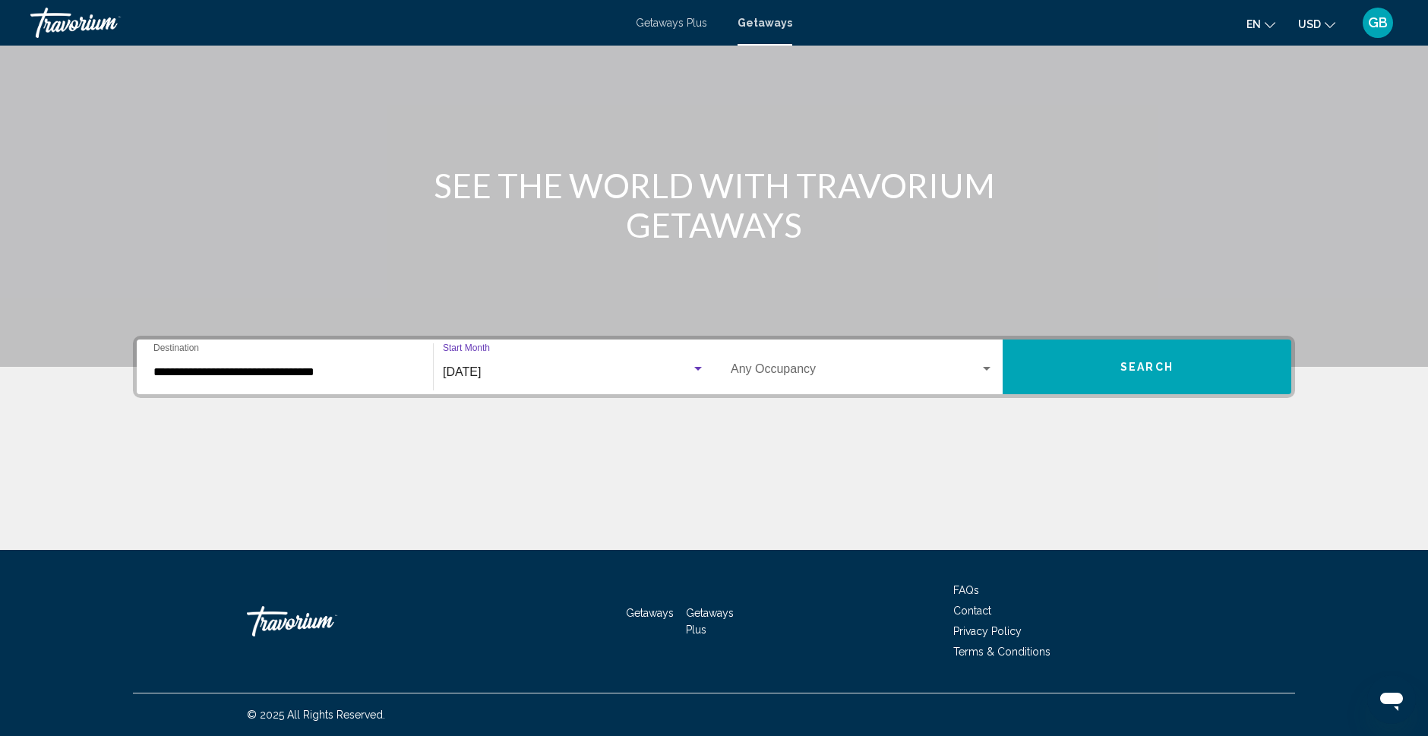
click at [1180, 377] on button "Search" at bounding box center [1147, 367] width 289 height 55
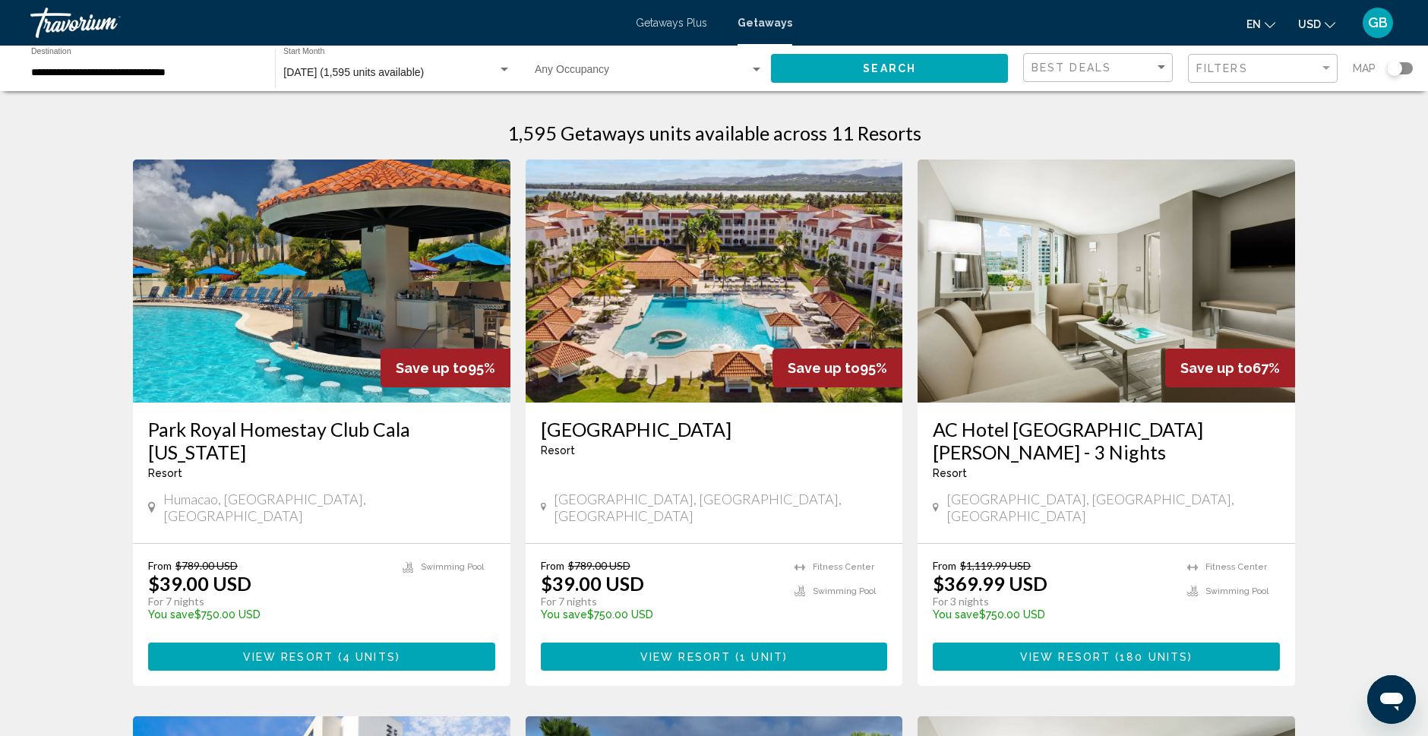
click at [301, 651] on span "View Resort" at bounding box center [288, 657] width 90 height 12
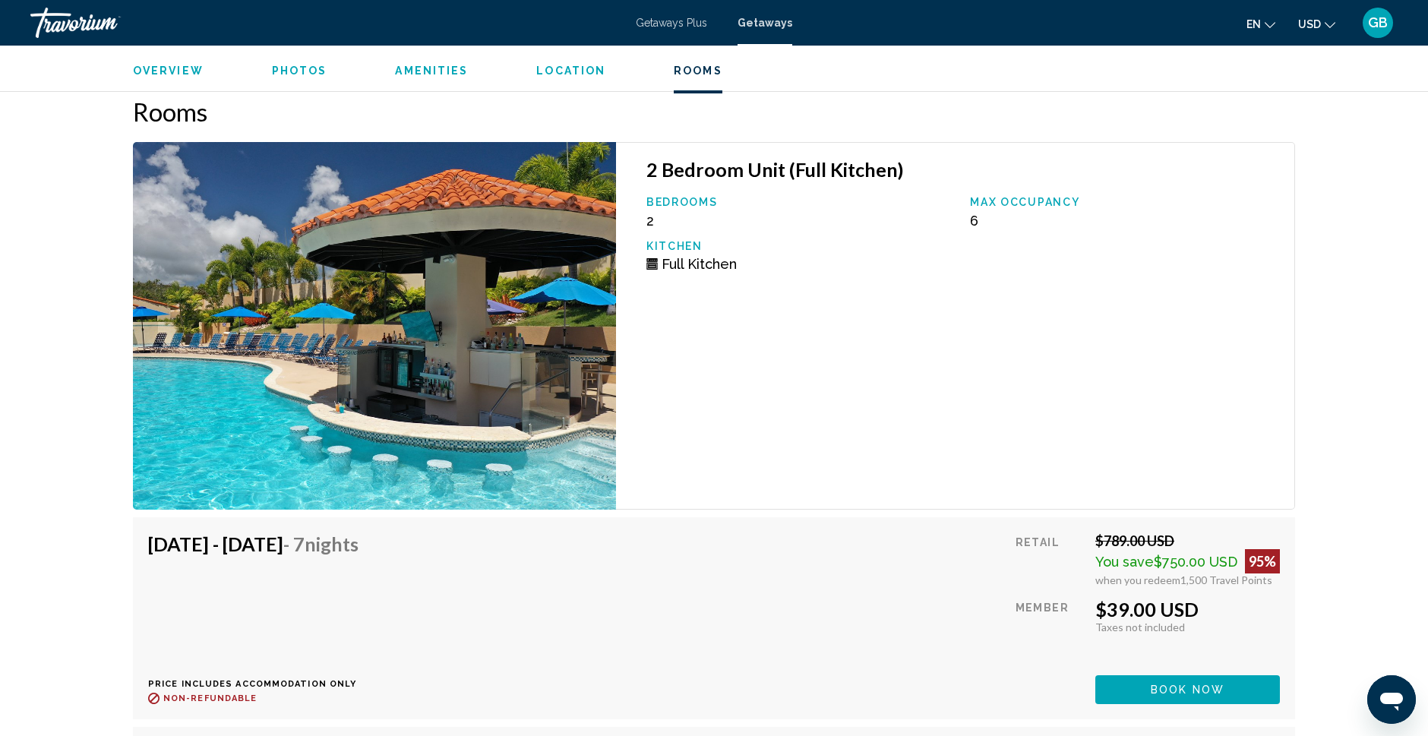
scroll to position [2402, 0]
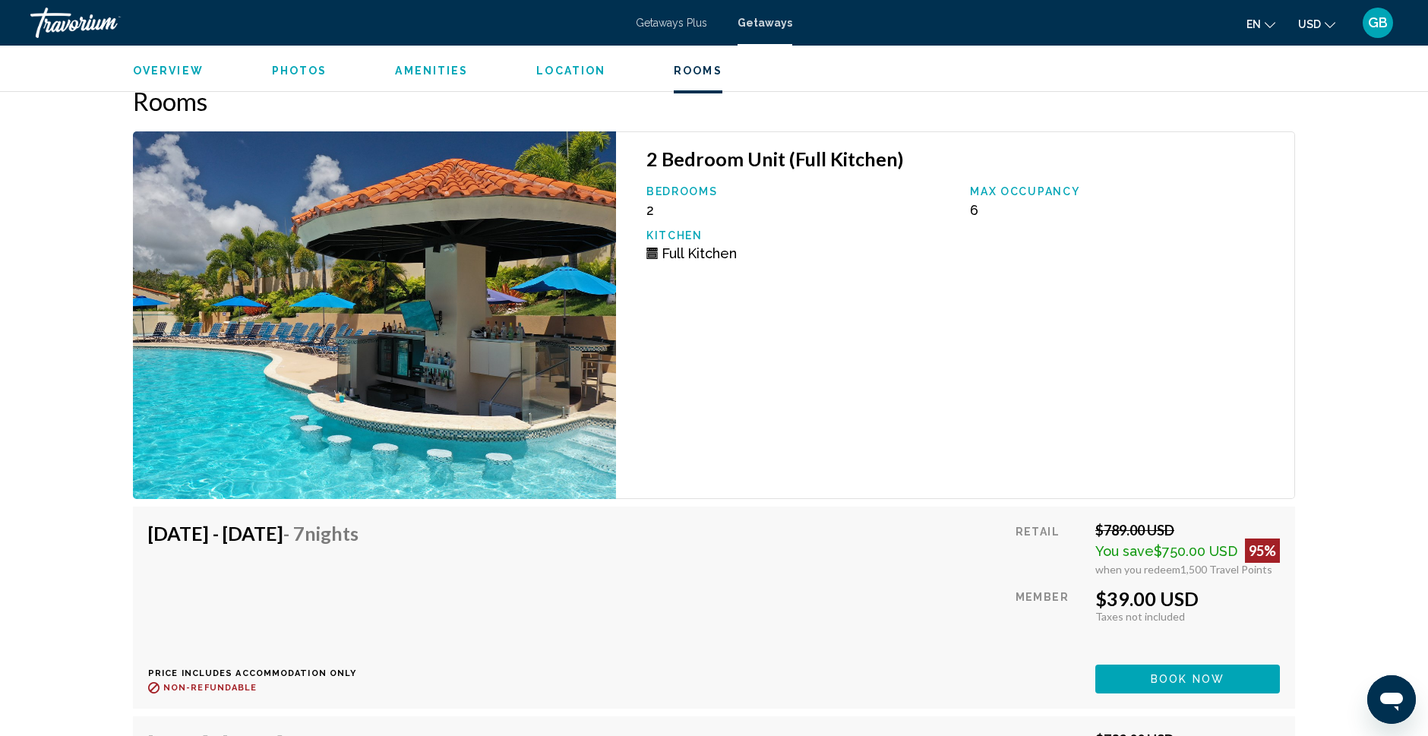
click at [1168, 677] on span "Book now" at bounding box center [1188, 680] width 74 height 12
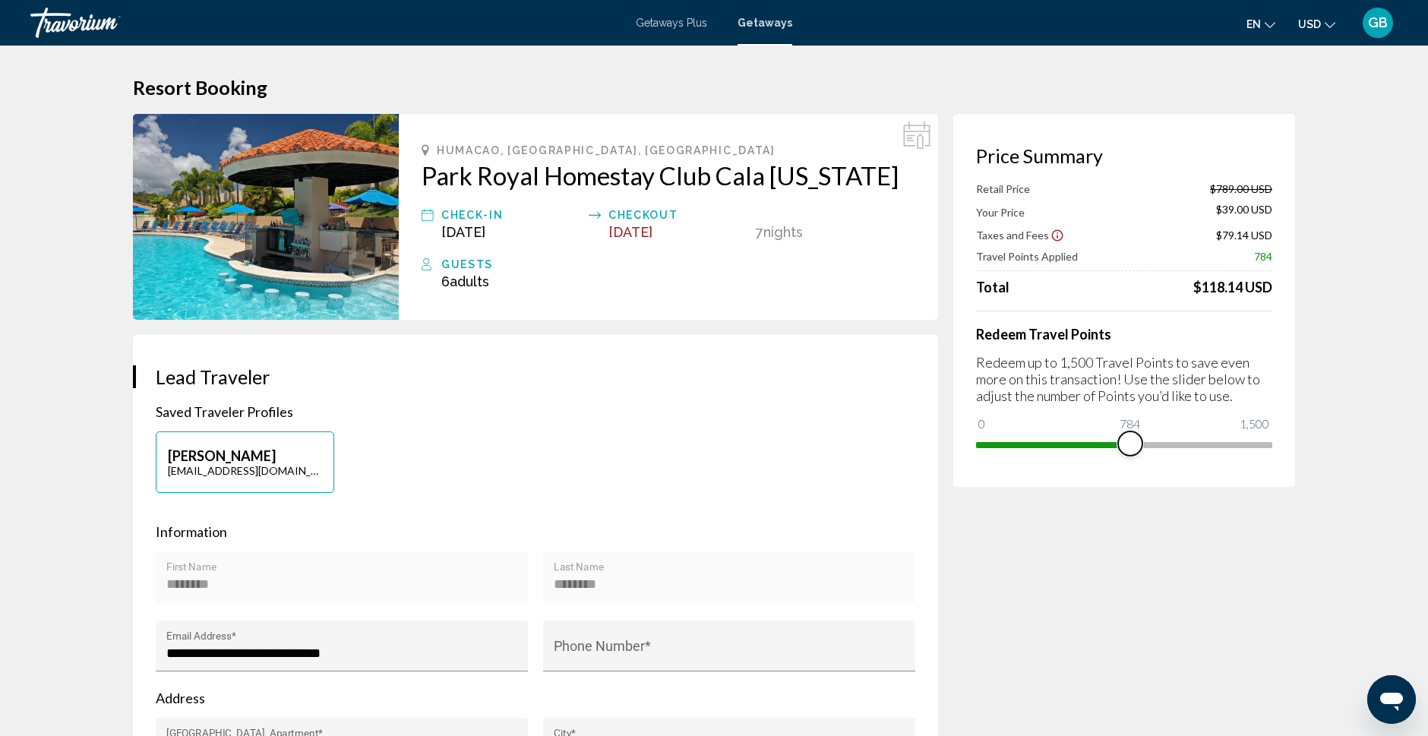
drag, startPoint x: 1258, startPoint y: 448, endPoint x: 1130, endPoint y: 442, distance: 127.7
click at [1130, 442] on span "Main content" at bounding box center [1130, 443] width 24 height 24
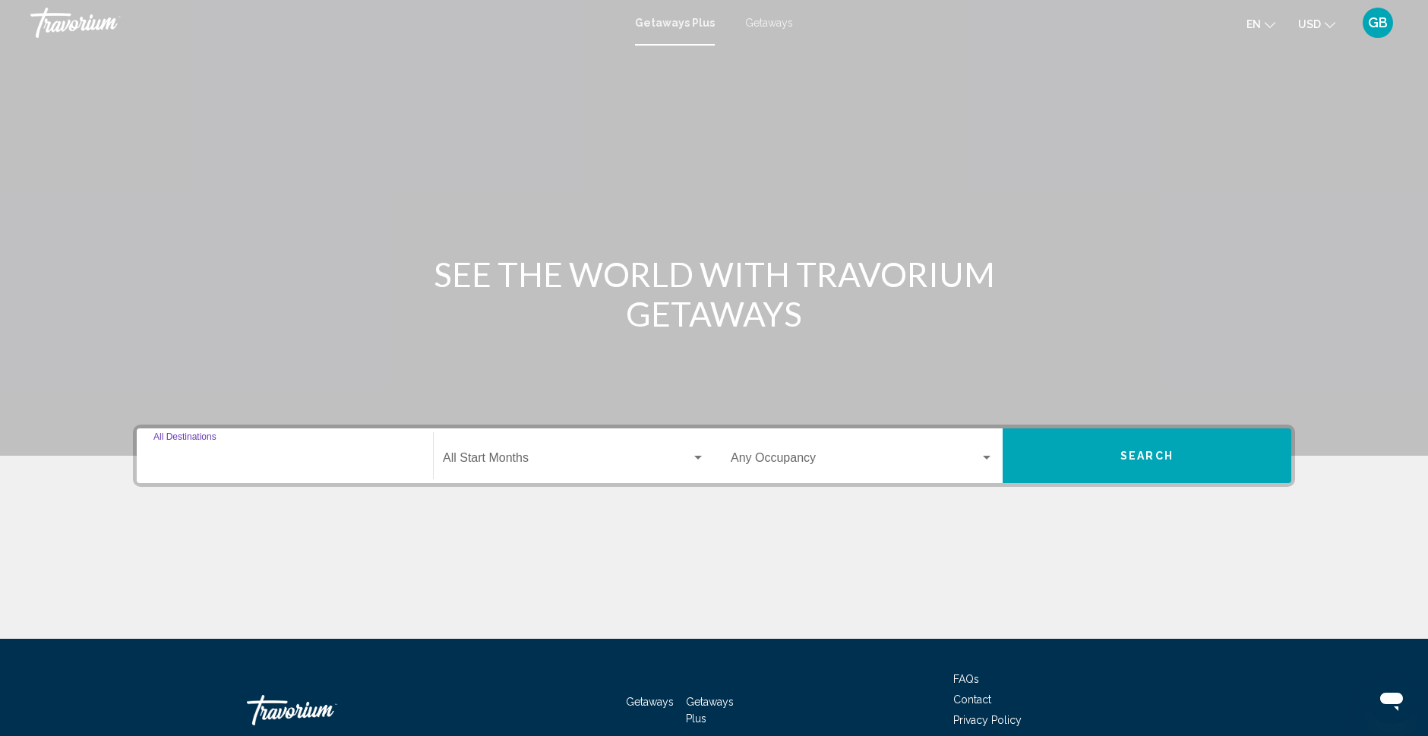
click at [164, 459] on input "Destination All Destinations" at bounding box center [284, 461] width 263 height 14
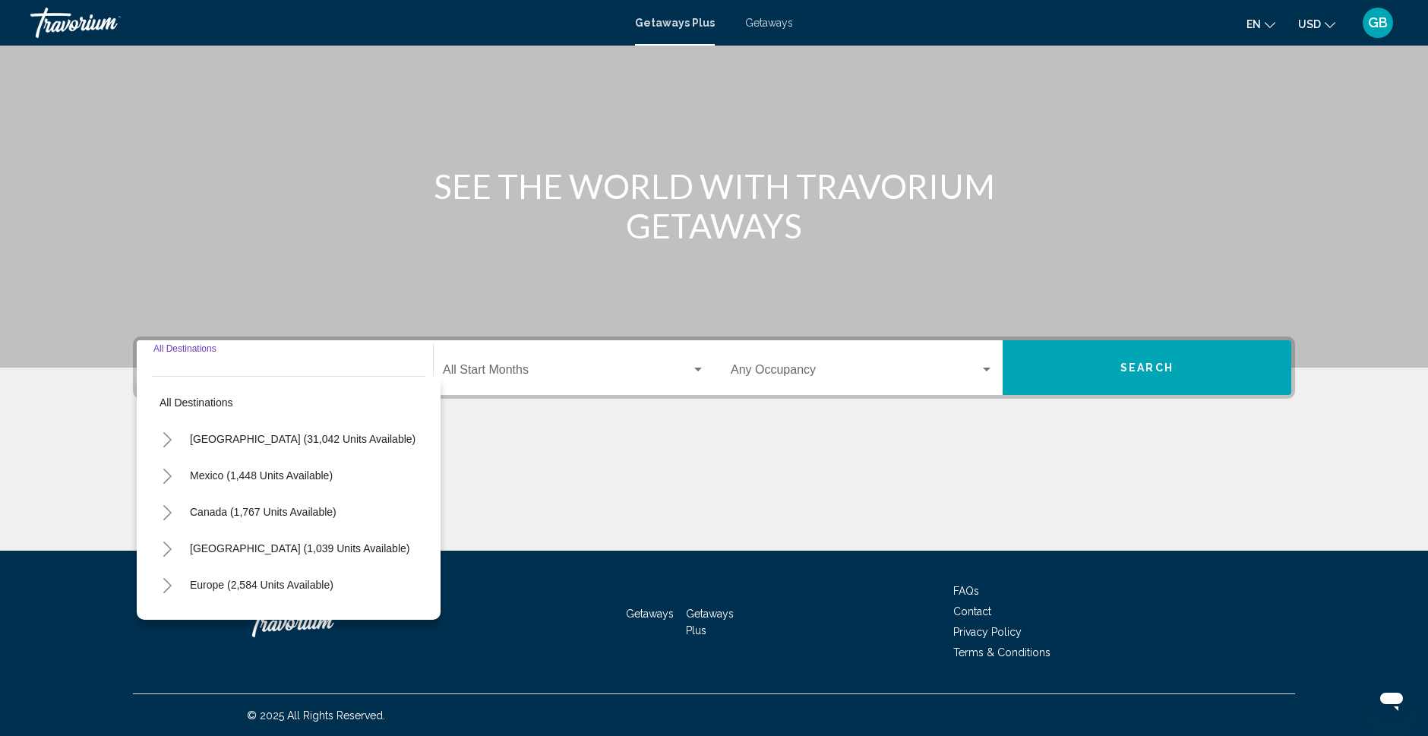
scroll to position [89, 0]
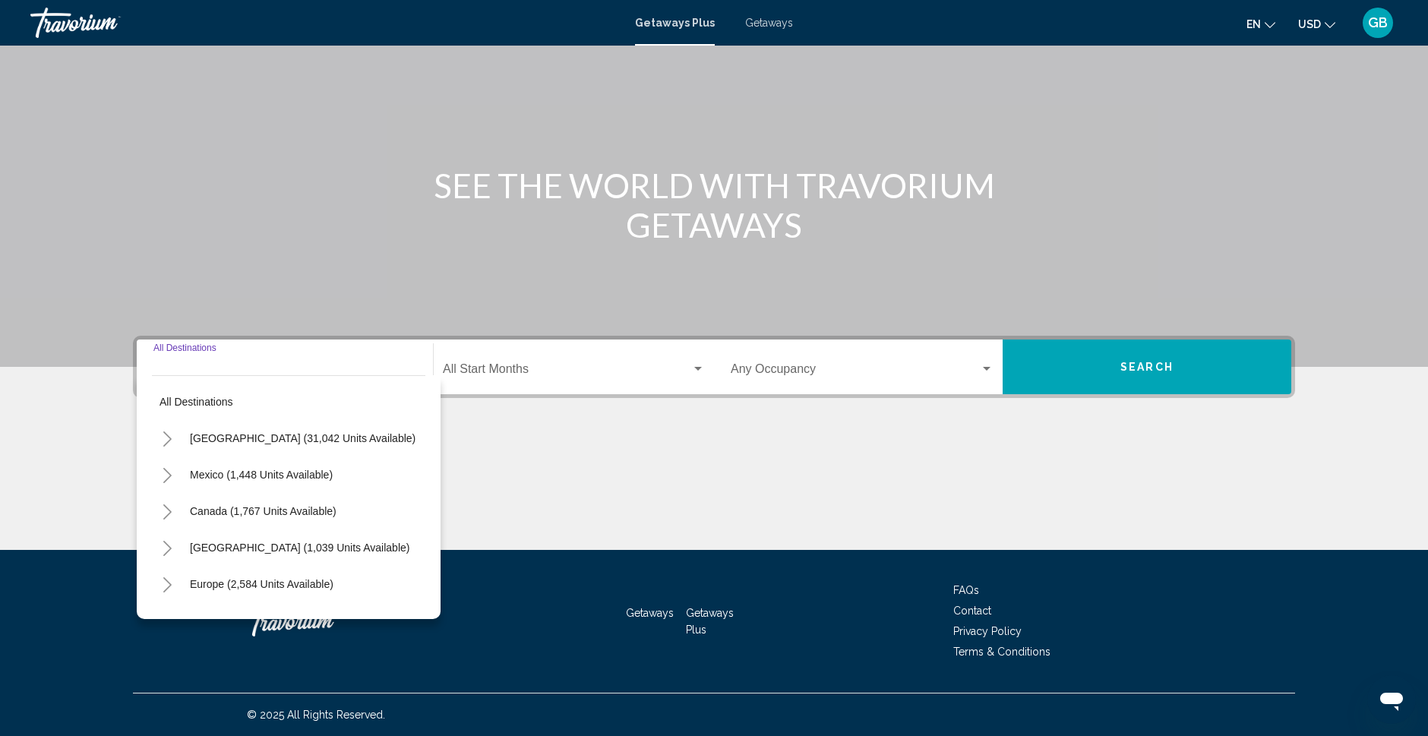
click at [167, 436] on icon "Toggle United States (31,042 units available)" at bounding box center [167, 438] width 8 height 15
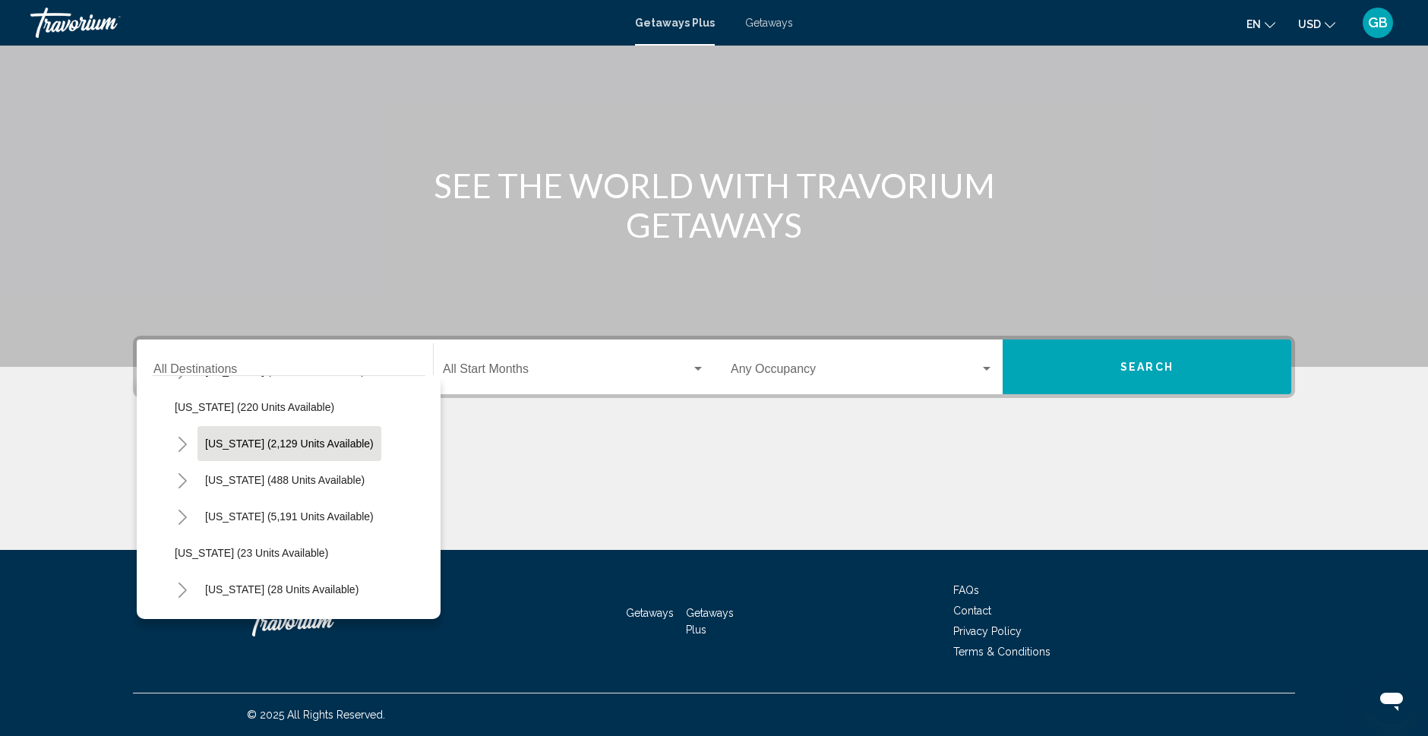
scroll to position [108, 0]
click at [183, 513] on icon "Toggle Florida (5,191 units available)" at bounding box center [182, 513] width 11 height 15
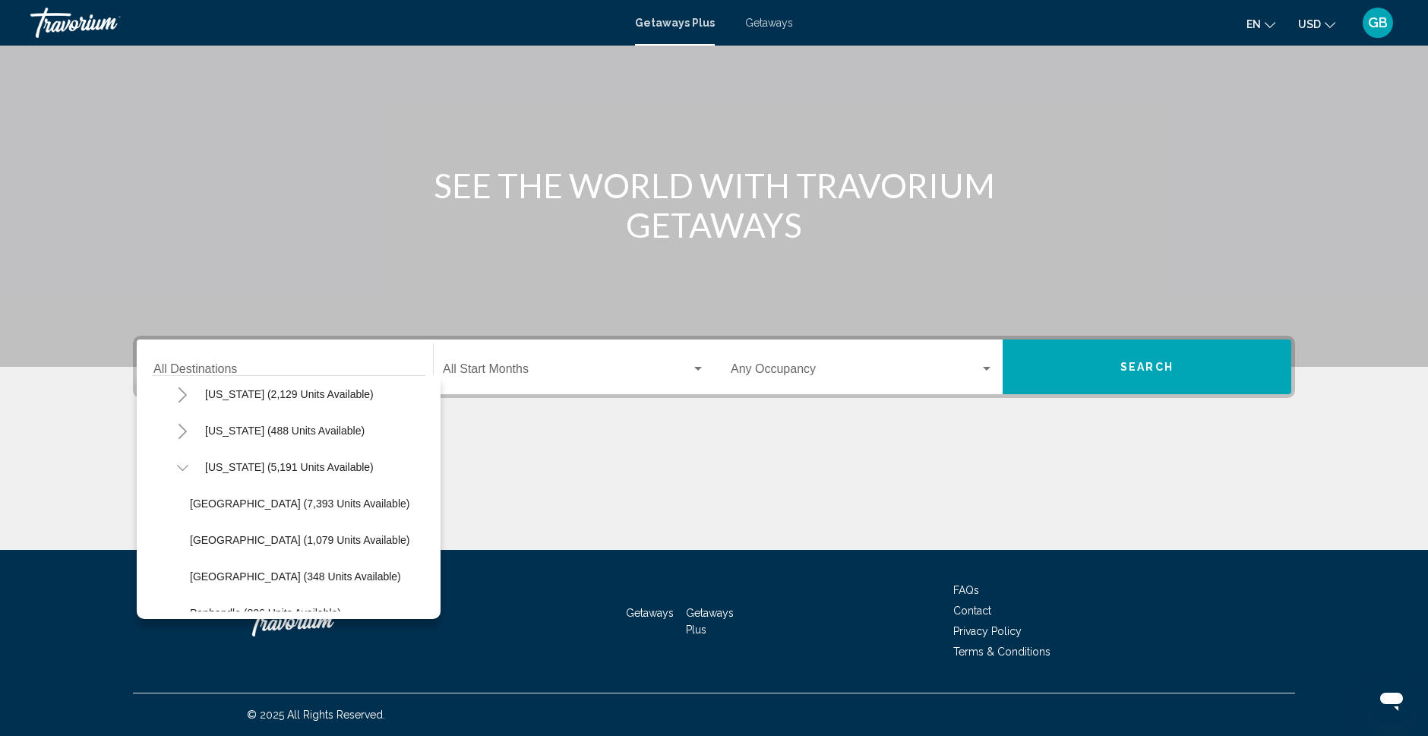
scroll to position [156, 0]
click at [240, 497] on span "[GEOGRAPHIC_DATA] (7,393 units available)" at bounding box center [299, 501] width 219 height 12
type input "**********"
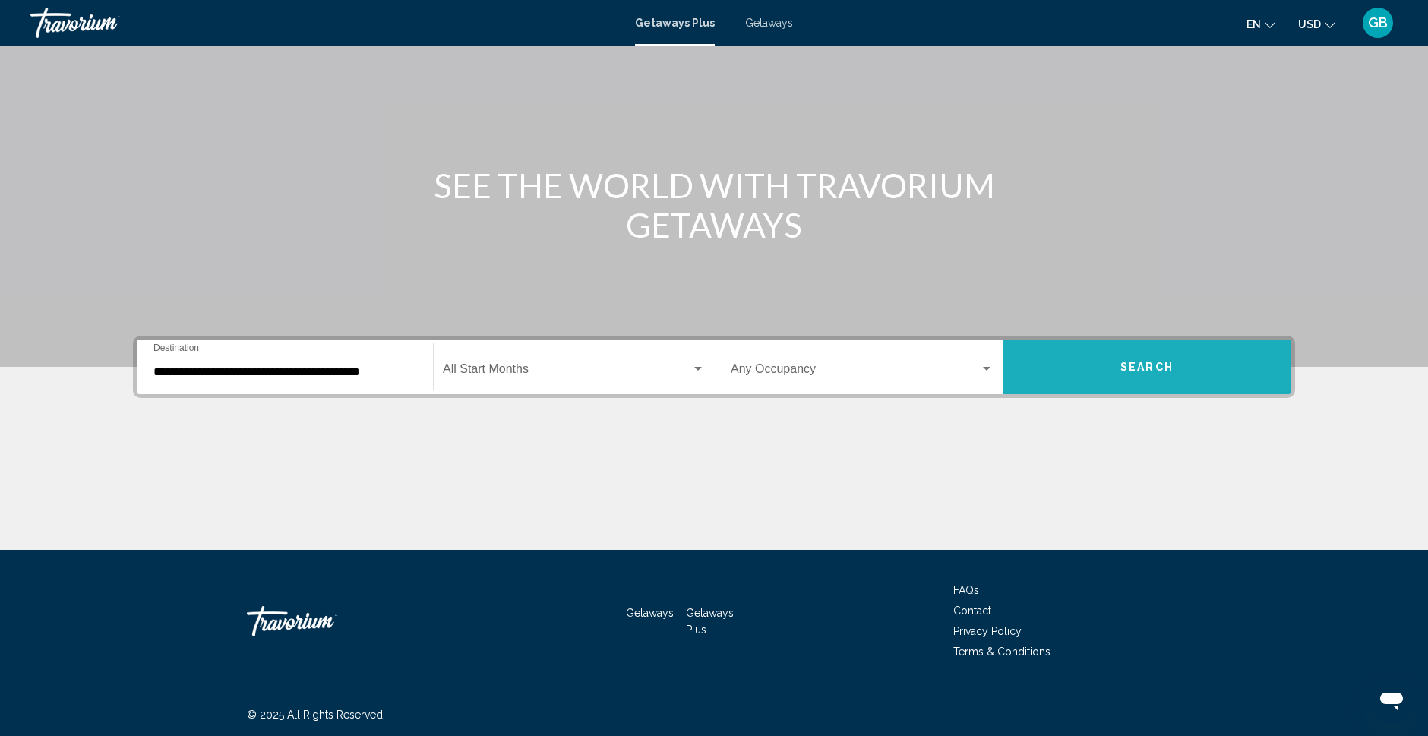
click at [1120, 358] on button "Search" at bounding box center [1147, 367] width 289 height 55
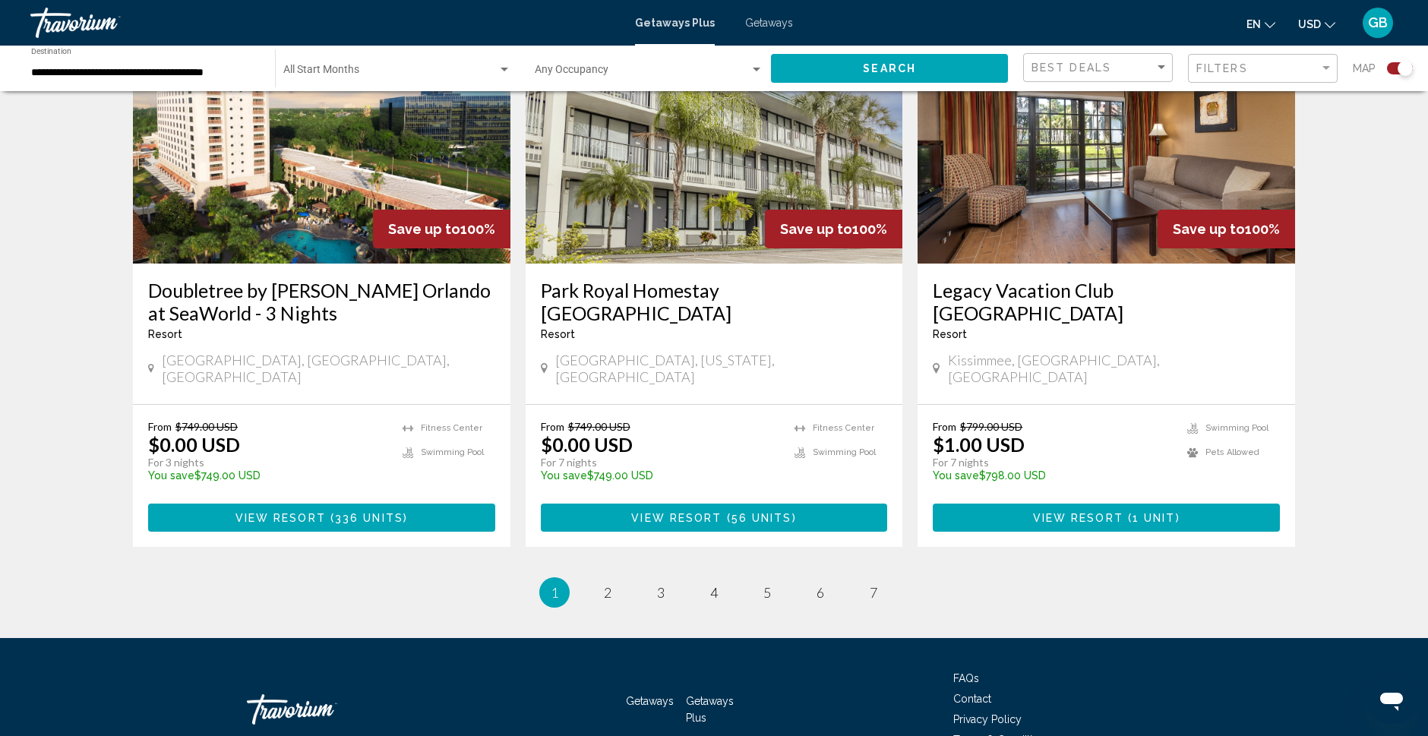
scroll to position [2303, 0]
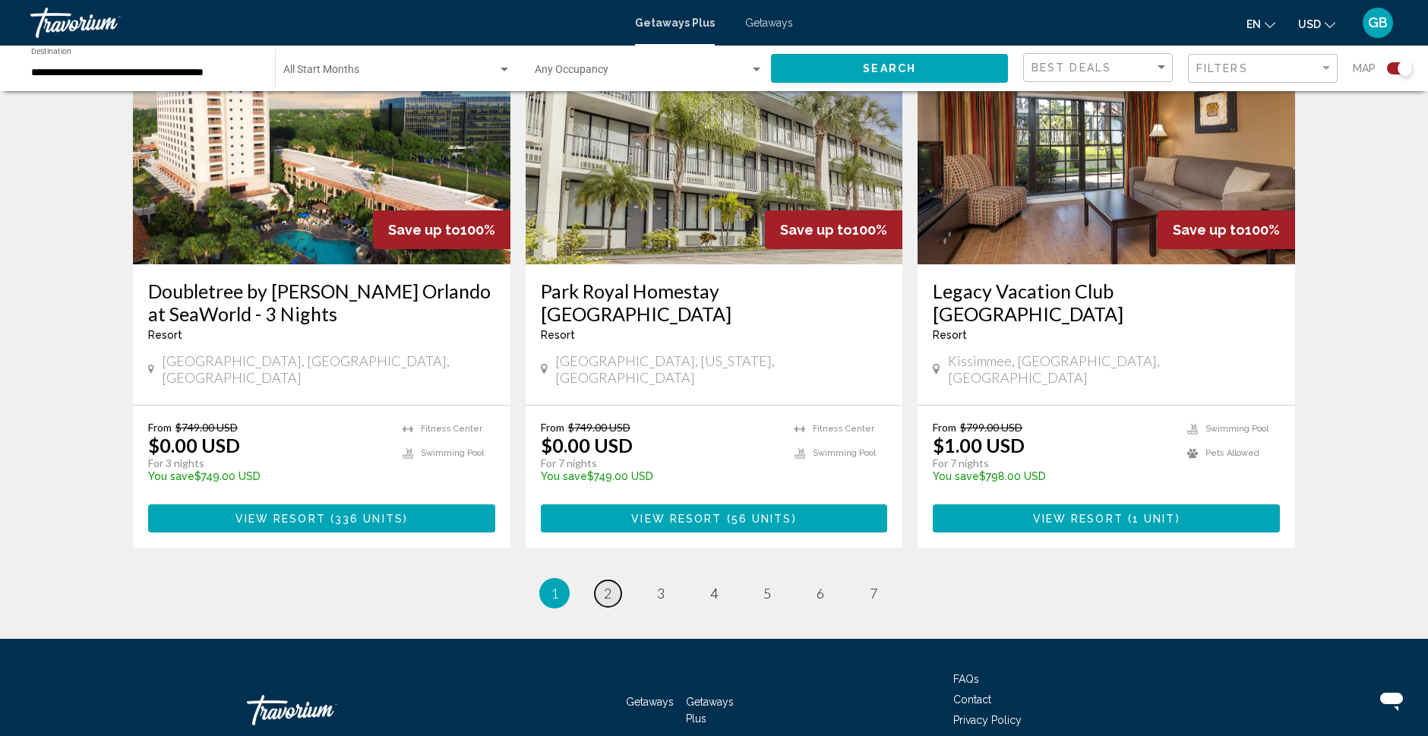
click at [611, 585] on span "2" at bounding box center [608, 593] width 8 height 17
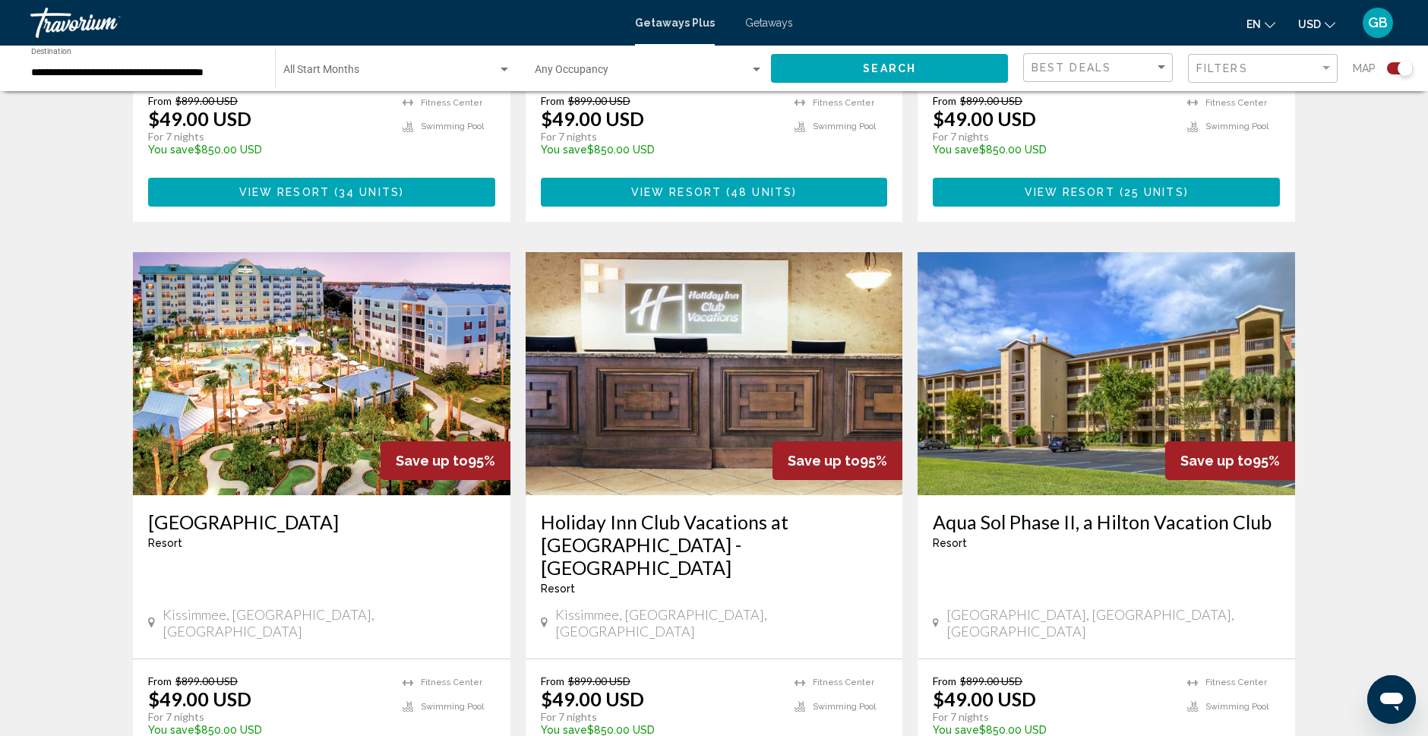
scroll to position [1495, 0]
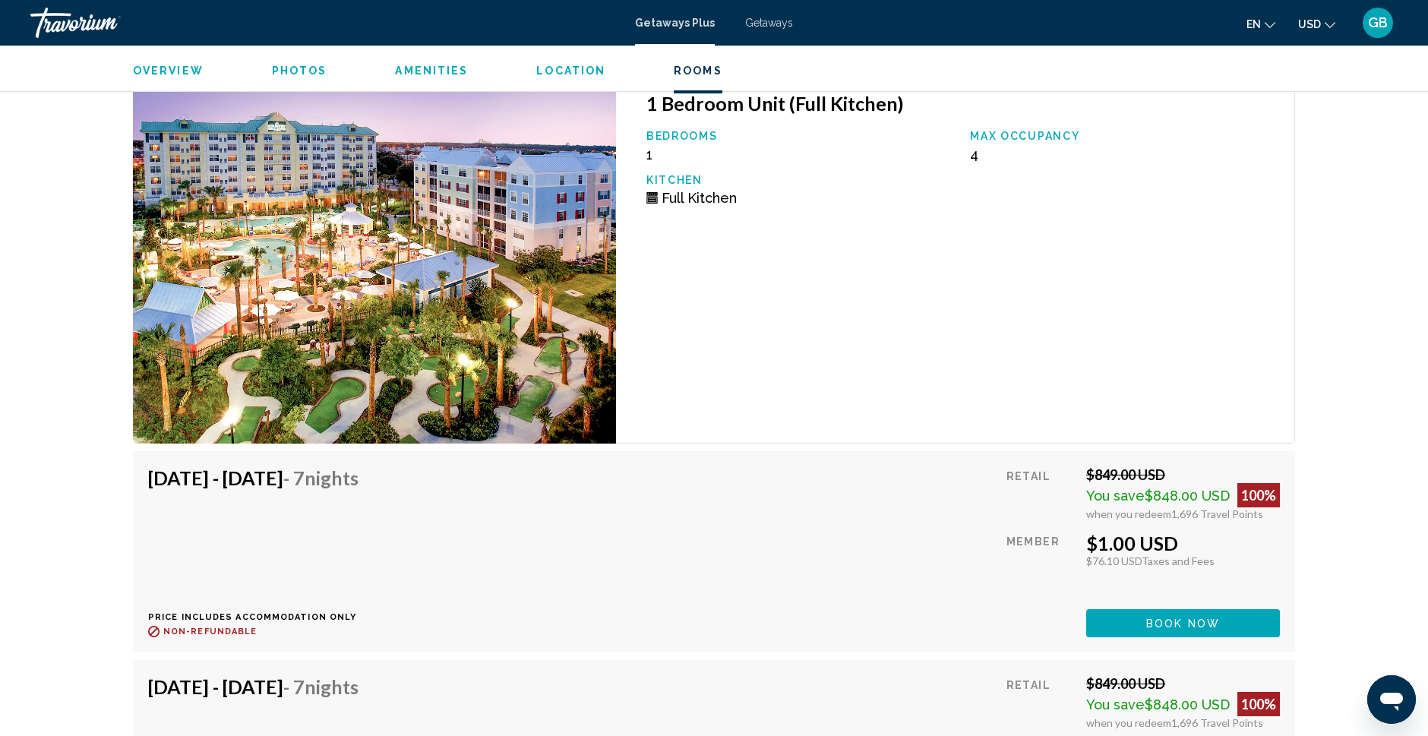
scroll to position [2593, 0]
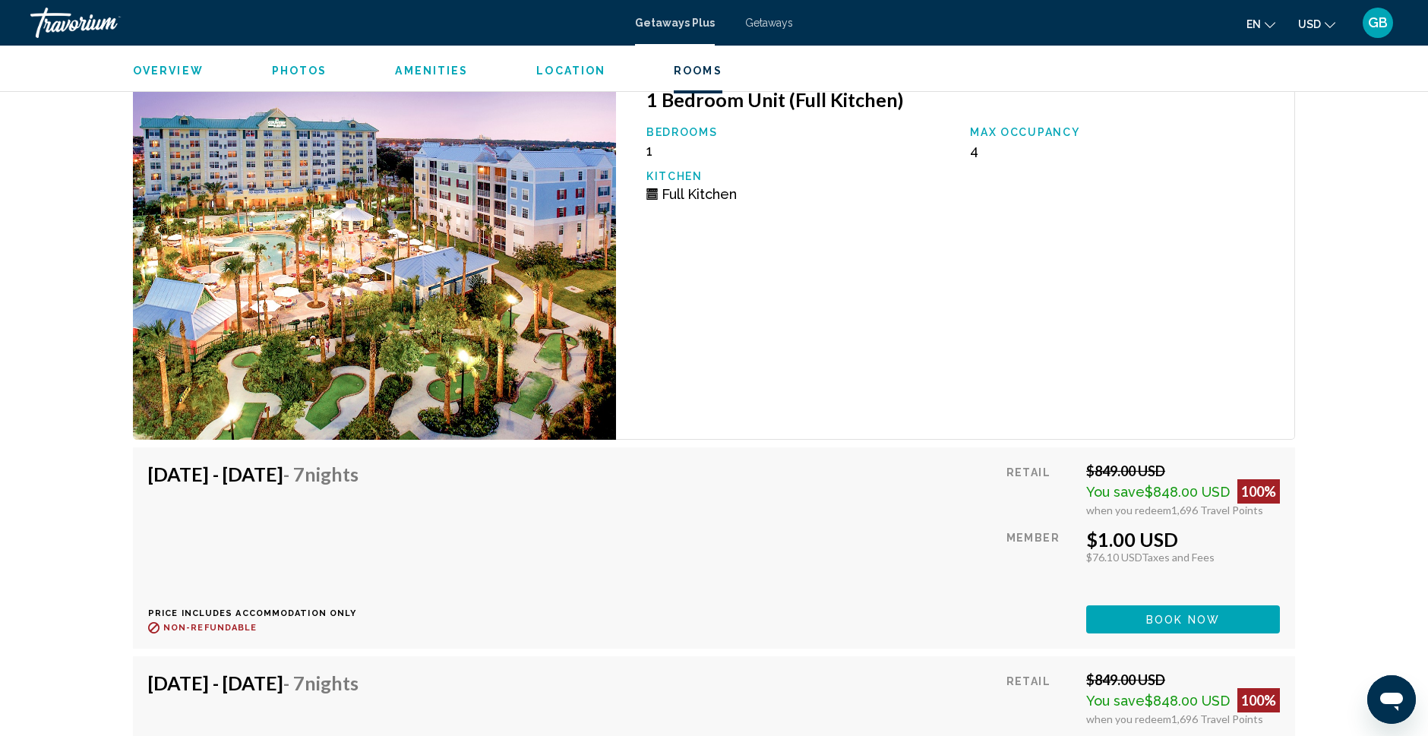
click at [1199, 626] on span "Book now" at bounding box center [1183, 620] width 74 height 12
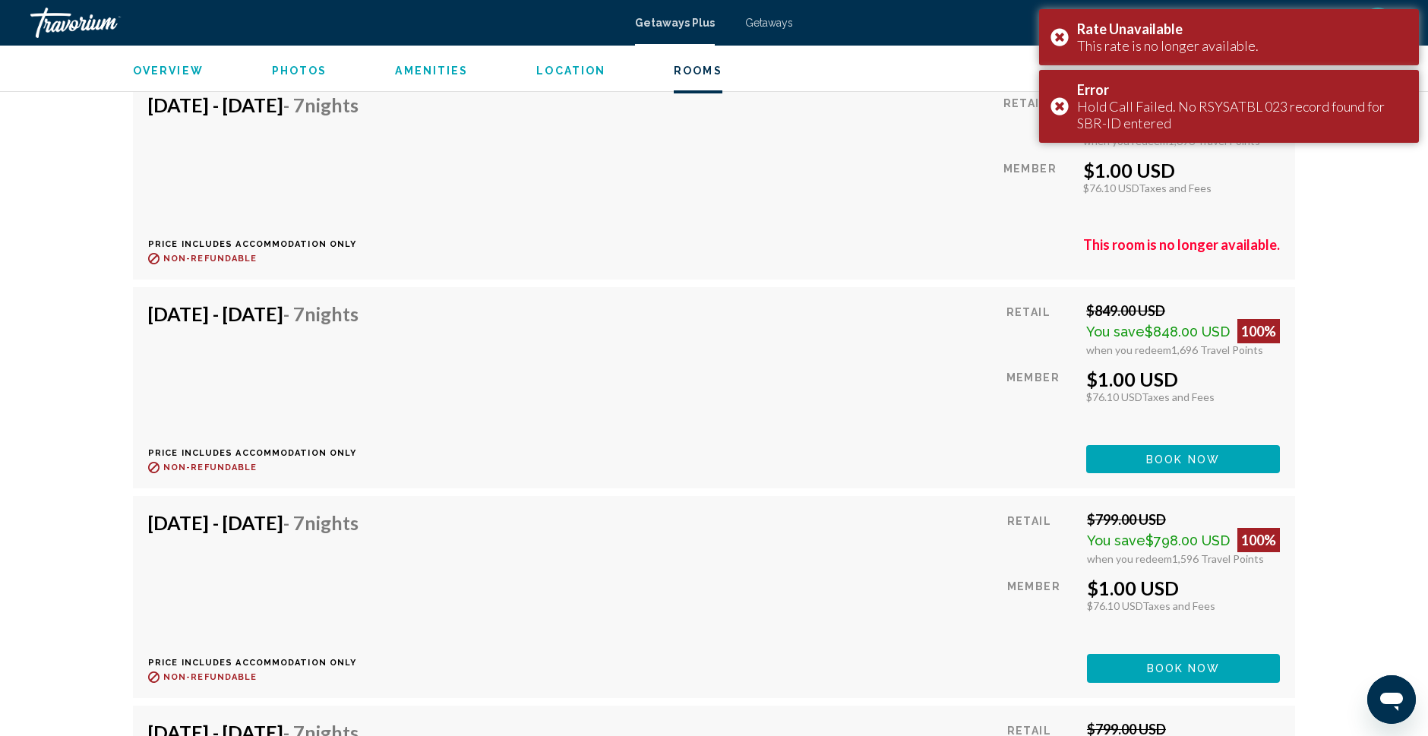
scroll to position [2972, 0]
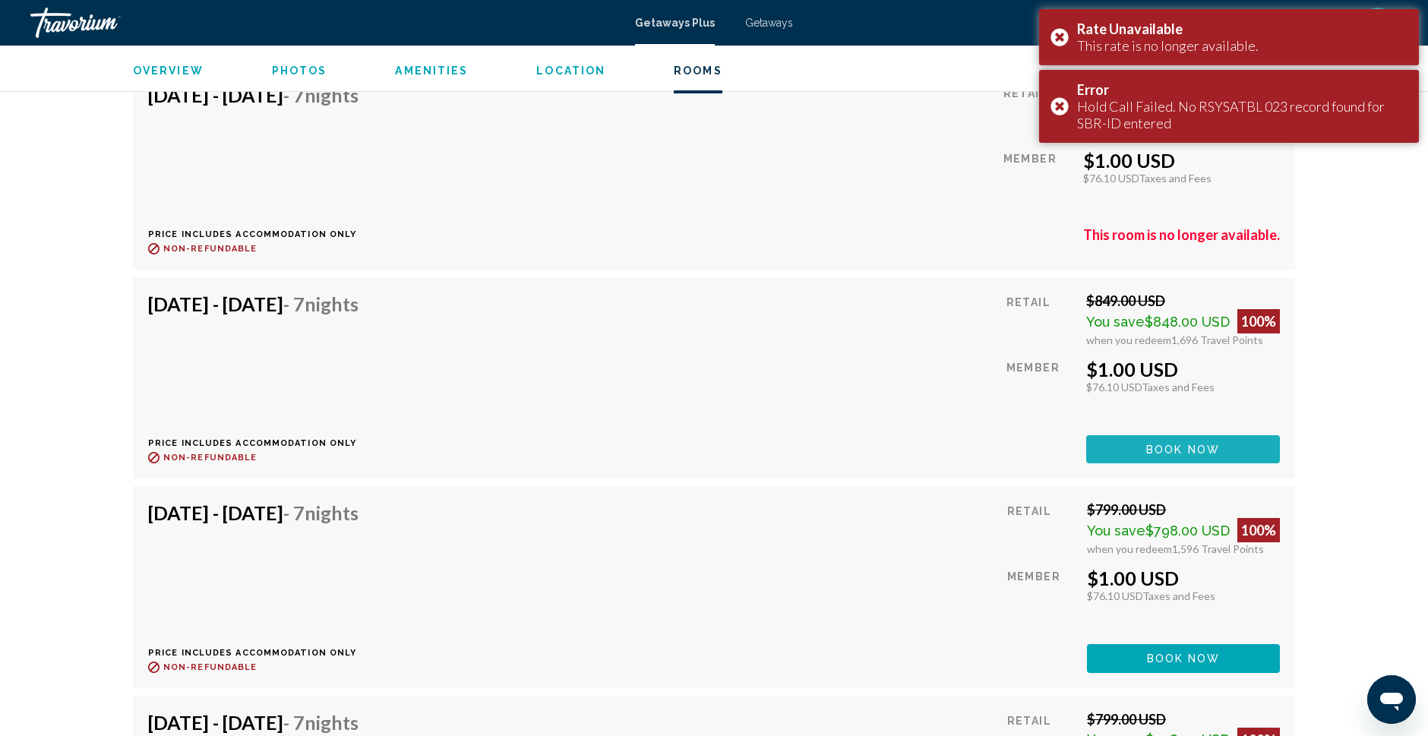
click at [1174, 450] on span "Book now" at bounding box center [1183, 450] width 74 height 12
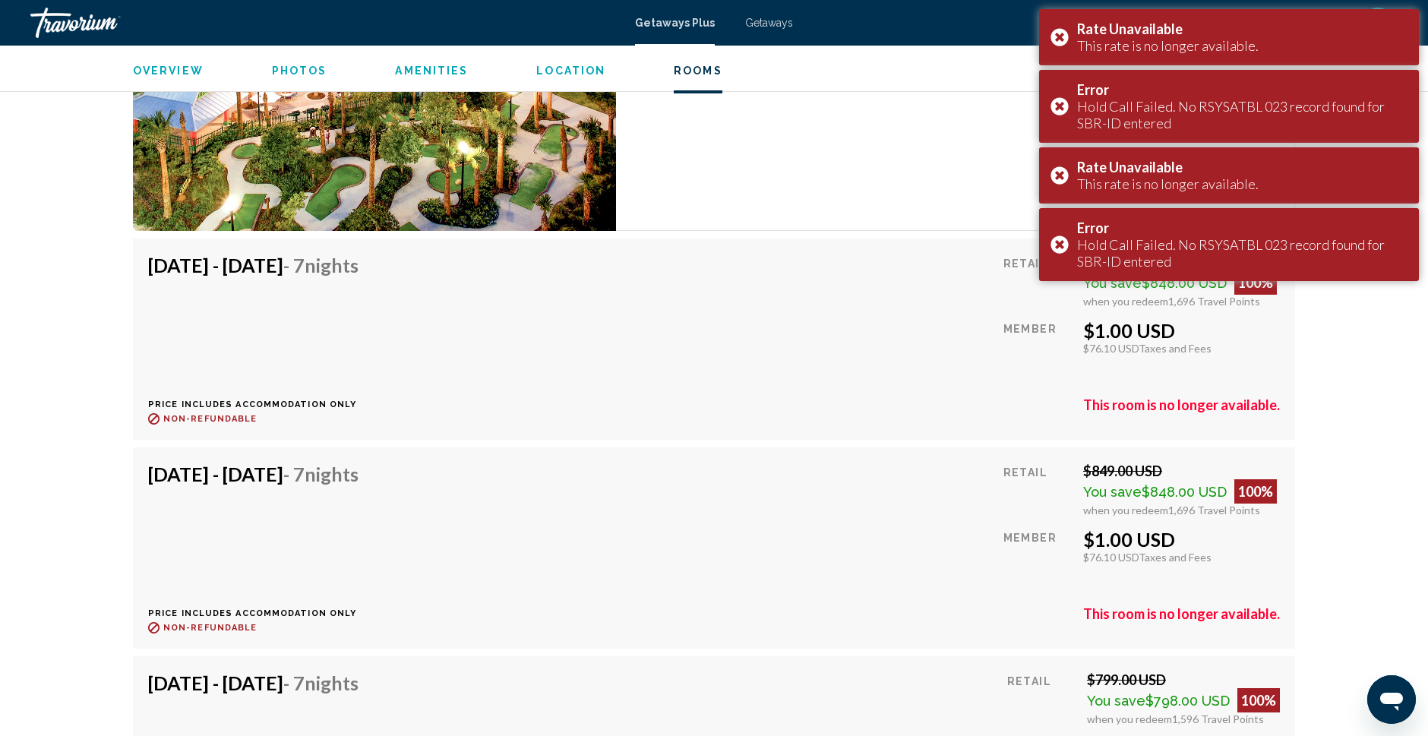
scroll to position [2657, 0]
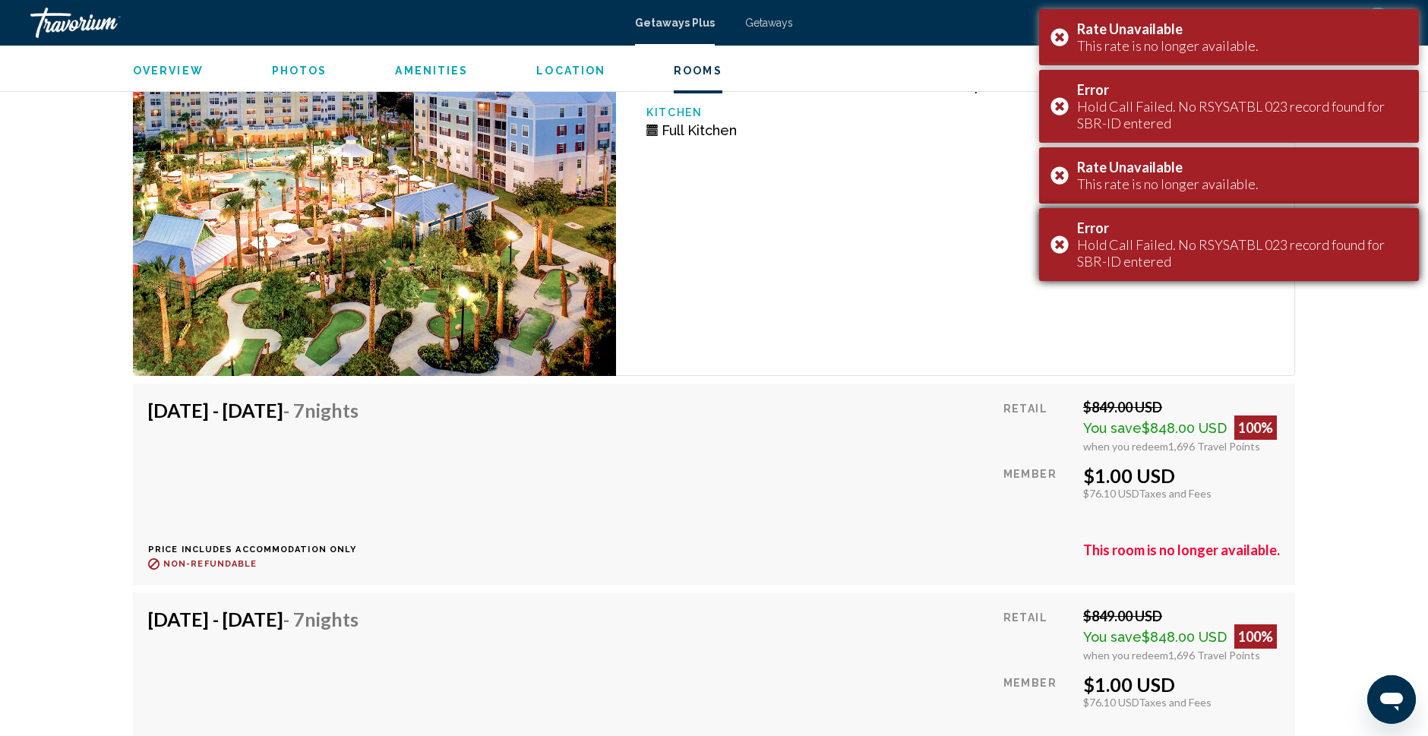
click at [1057, 242] on div "Error Hold Call Failed. No RSYSATBL 023 record found for SBR-ID entered" at bounding box center [1229, 244] width 380 height 73
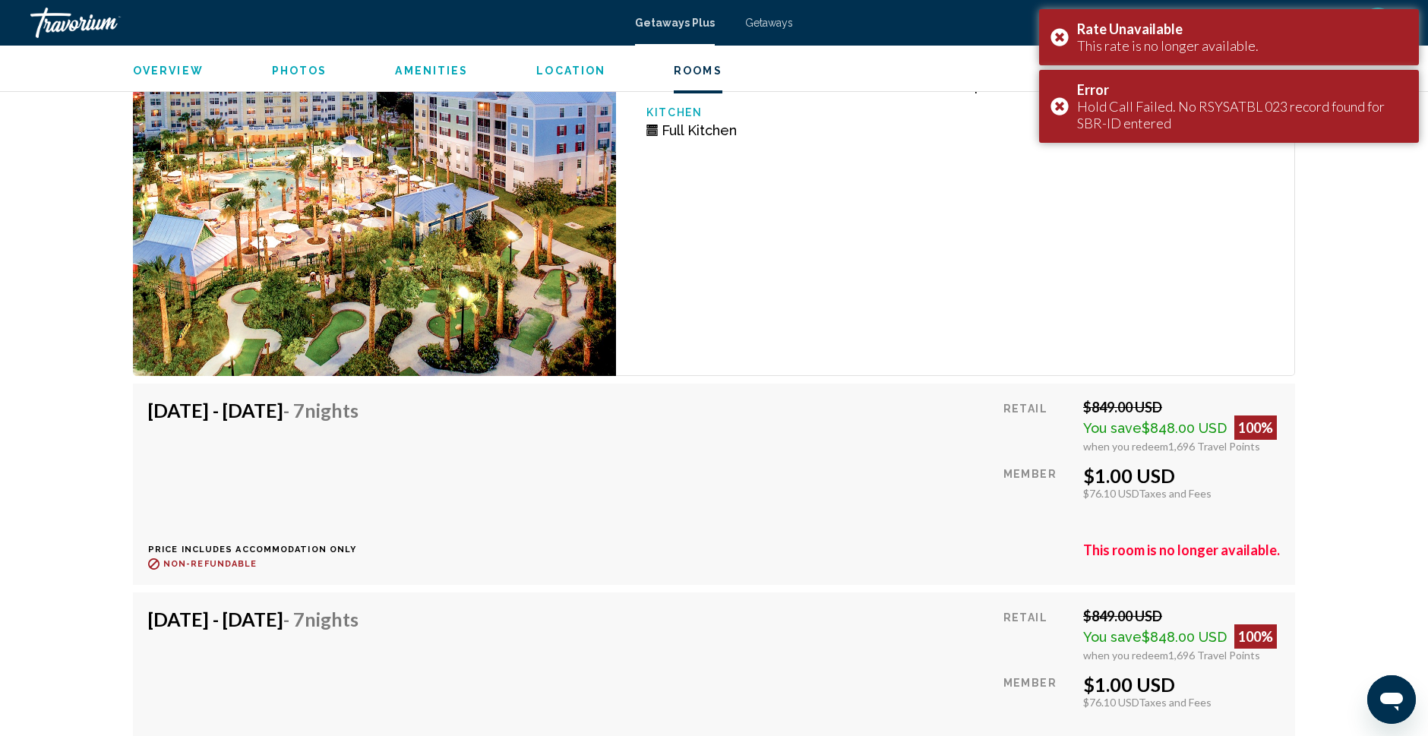
click at [1055, 172] on div "1 Bedroom Unit (Full Kitchen) Bedrooms 1 Max Occupancy 4 Kitchen Full Kitchen" at bounding box center [955, 192] width 679 height 368
click at [1057, 103] on div "Error Hold Call Failed. No RSYSATBL 023 record found for SBR-ID entered" at bounding box center [1229, 106] width 380 height 73
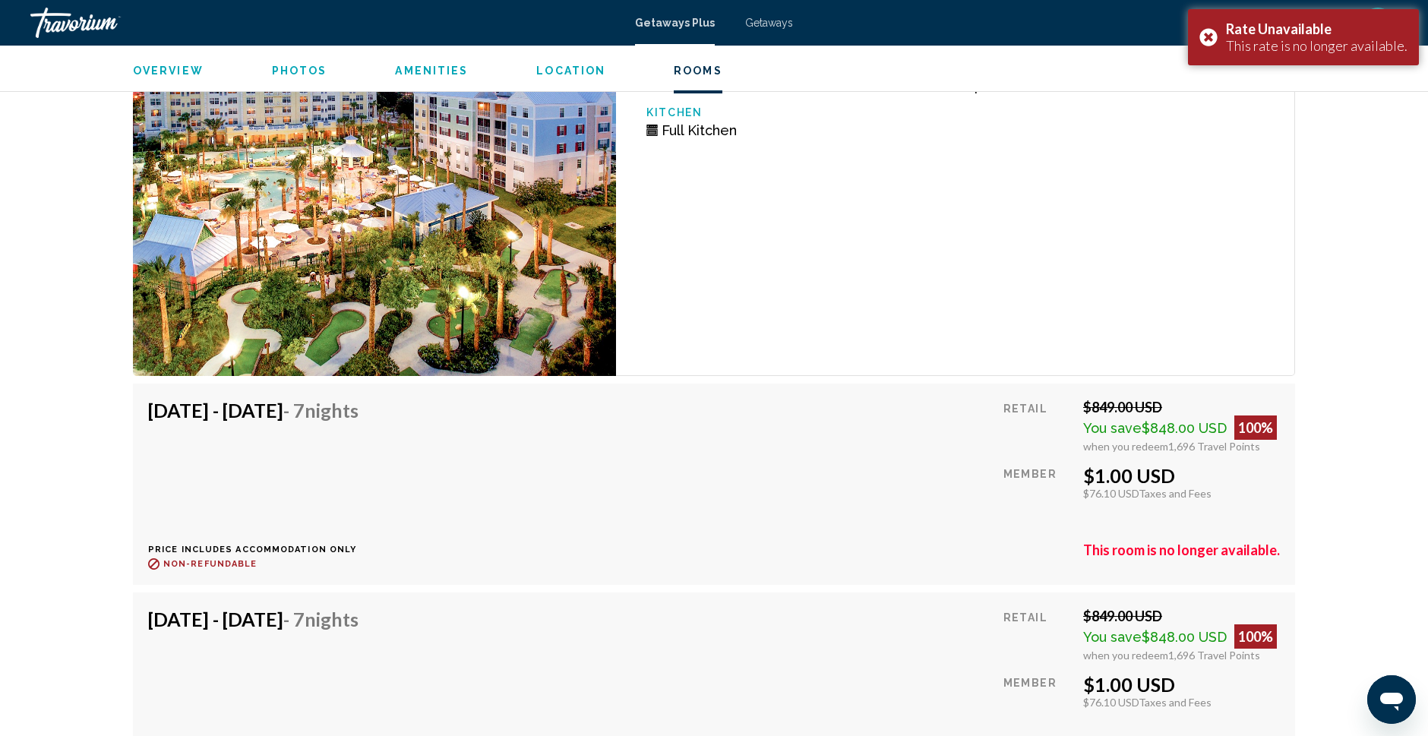
click at [1057, 39] on div "en English Español Français Italiano Português русский USD USD ($) MXN (Mex$) C…" at bounding box center [1102, 23] width 589 height 32
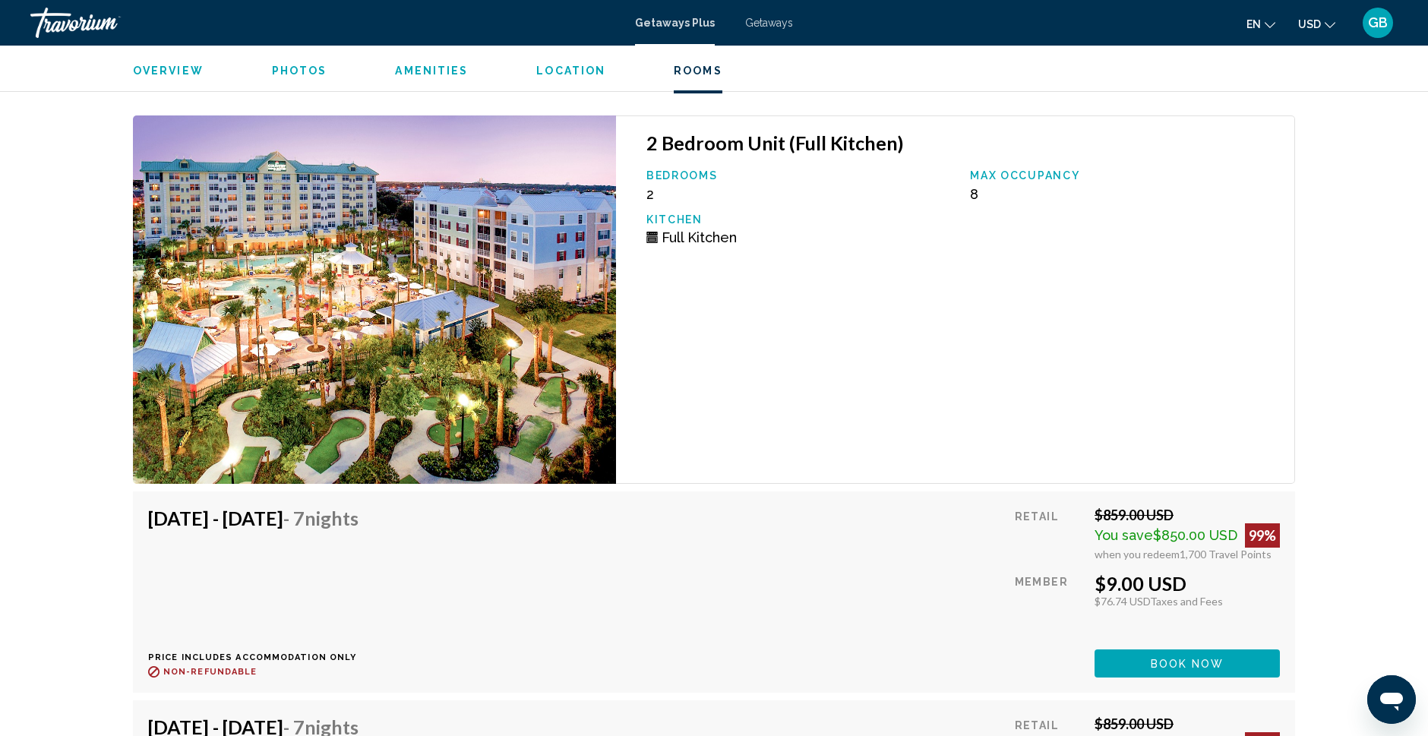
scroll to position [6514, 0]
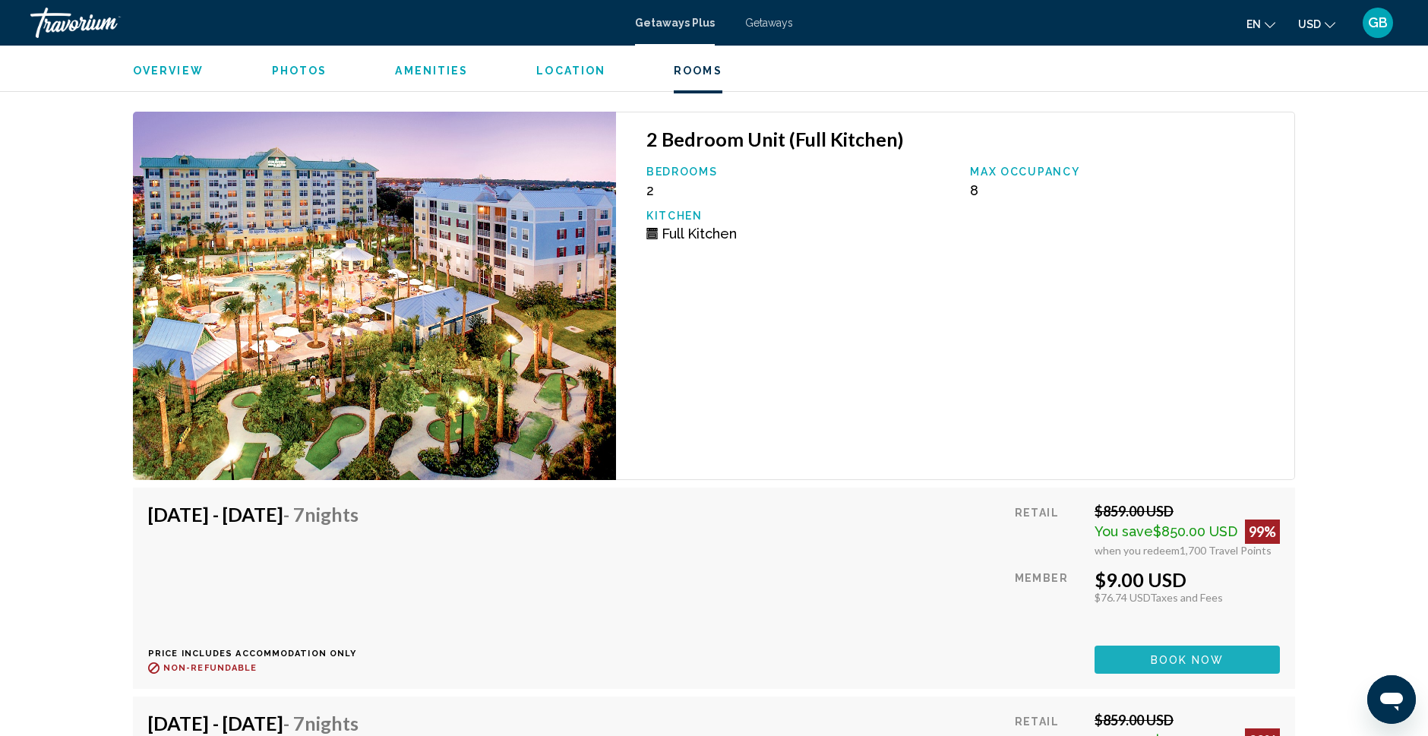
click at [1161, 656] on span "Book now" at bounding box center [1188, 660] width 74 height 12
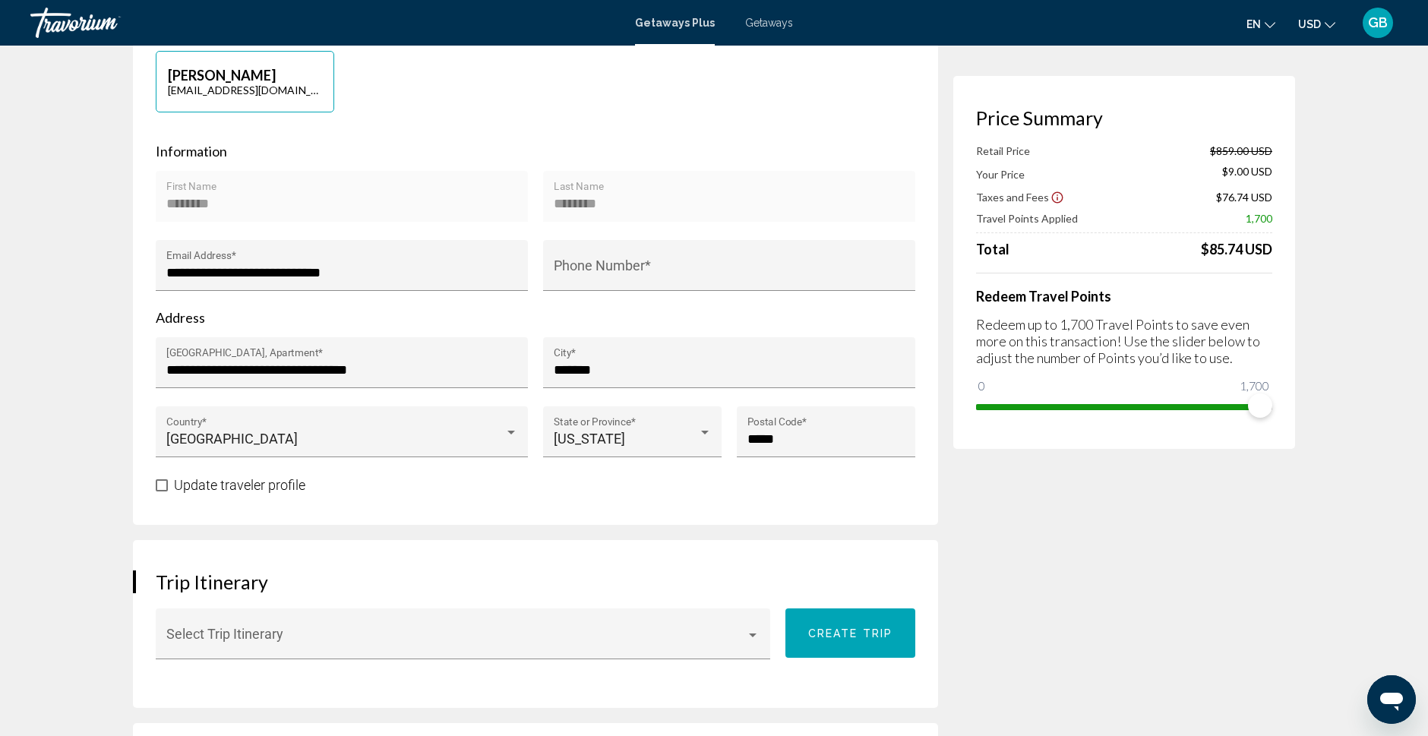
scroll to position [377, 0]
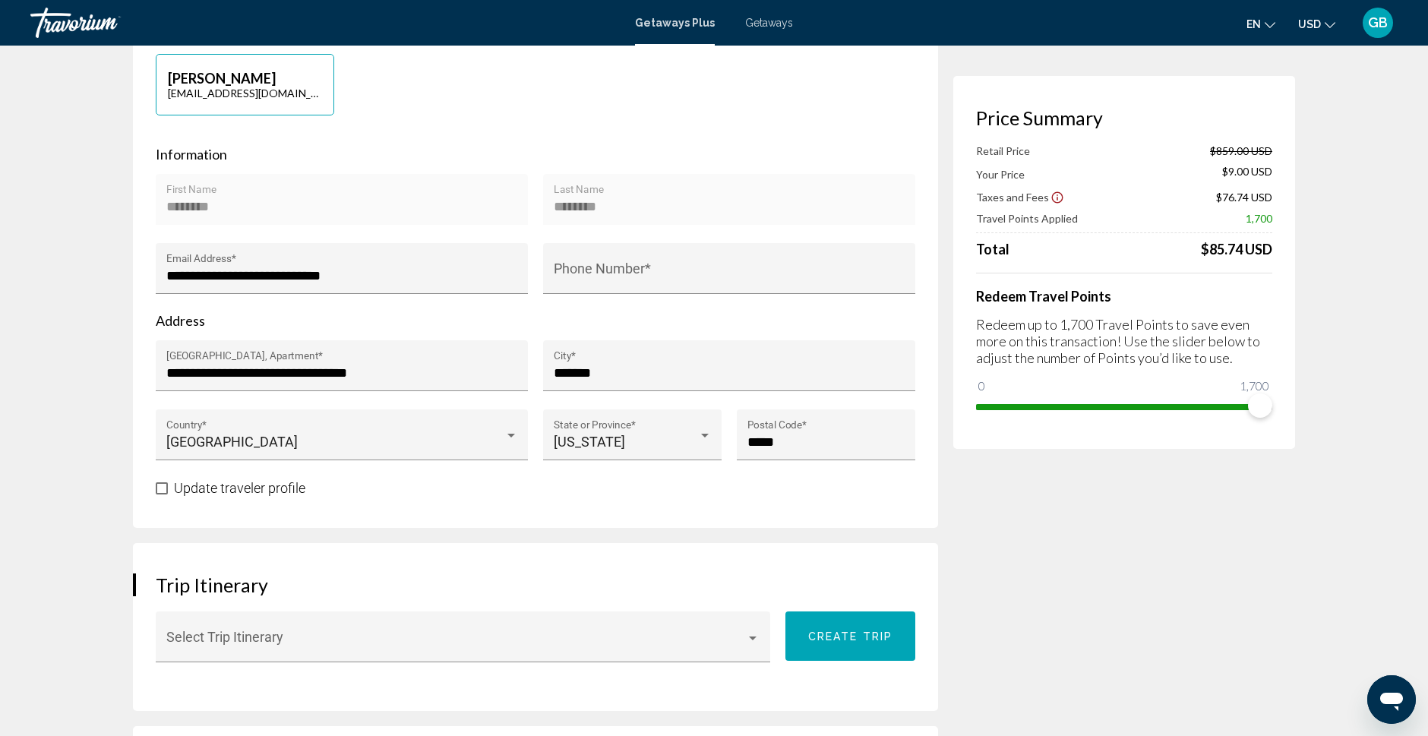
click at [204, 197] on div "******** First Name" at bounding box center [342, 205] width 352 height 40
click at [638, 177] on div "******** Last Name" at bounding box center [729, 199] width 372 height 51
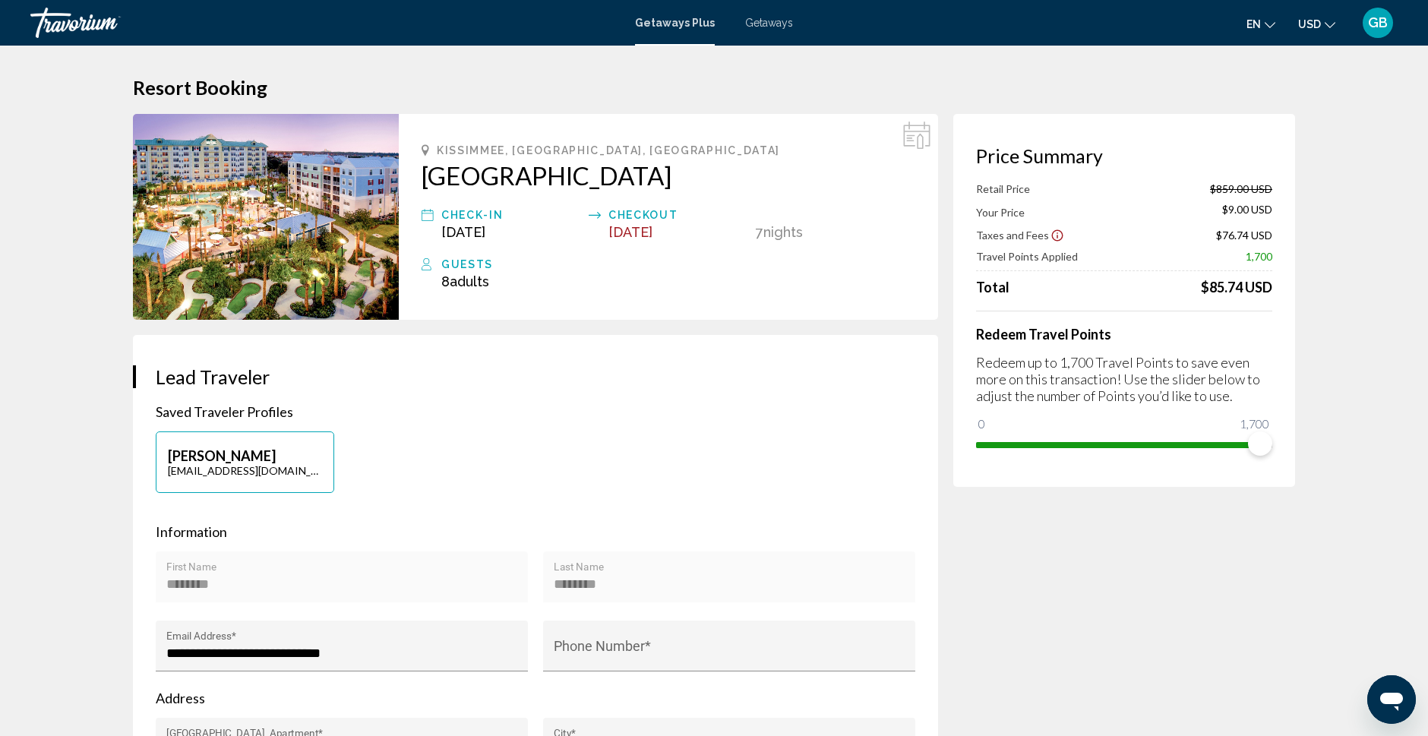
scroll to position [0, 0]
click at [1390, 695] on icon "Open messaging window" at bounding box center [1391, 702] width 23 height 18
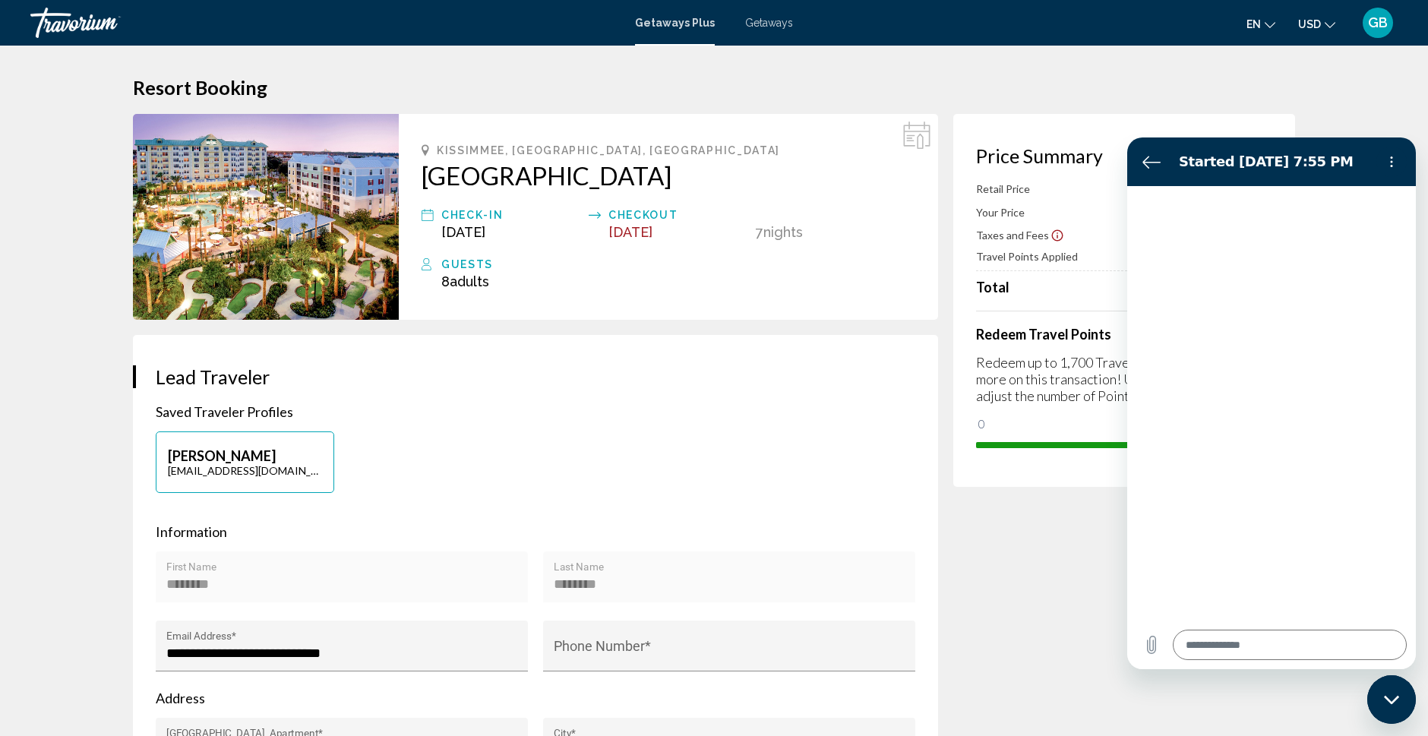
type textarea "*"
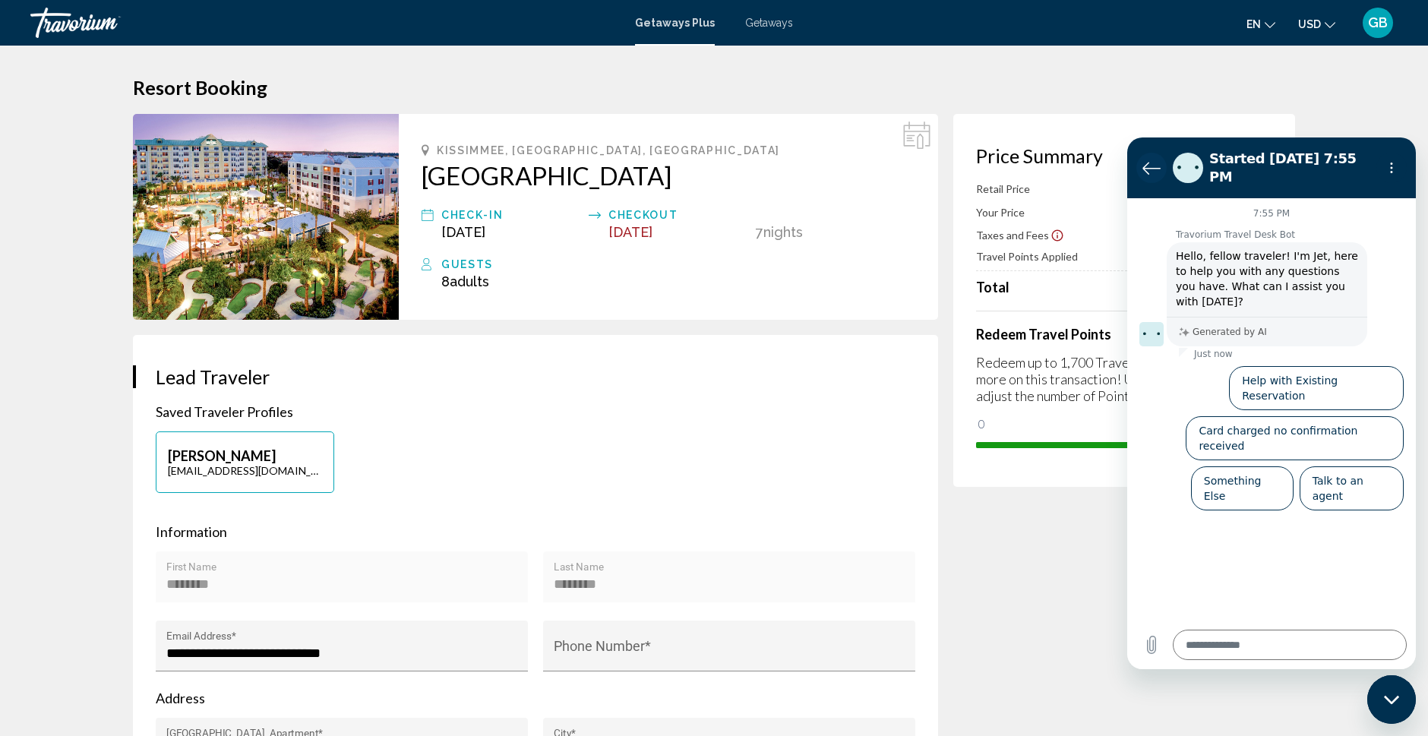
click at [1151, 159] on icon "Back to the conversation list" at bounding box center [1151, 168] width 18 height 18
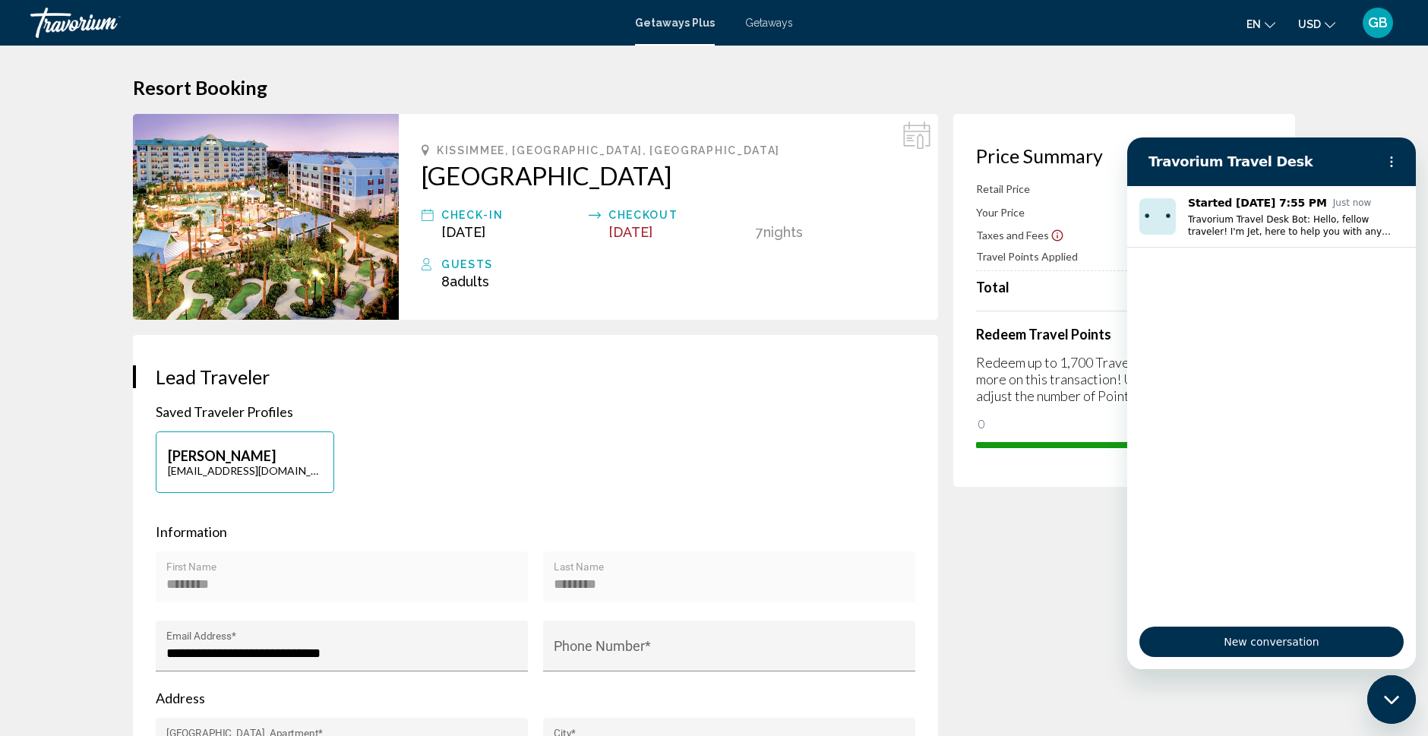
click at [1401, 708] on div "Close messaging window" at bounding box center [1392, 700] width 46 height 46
